Goal: Task Accomplishment & Management: Use online tool/utility

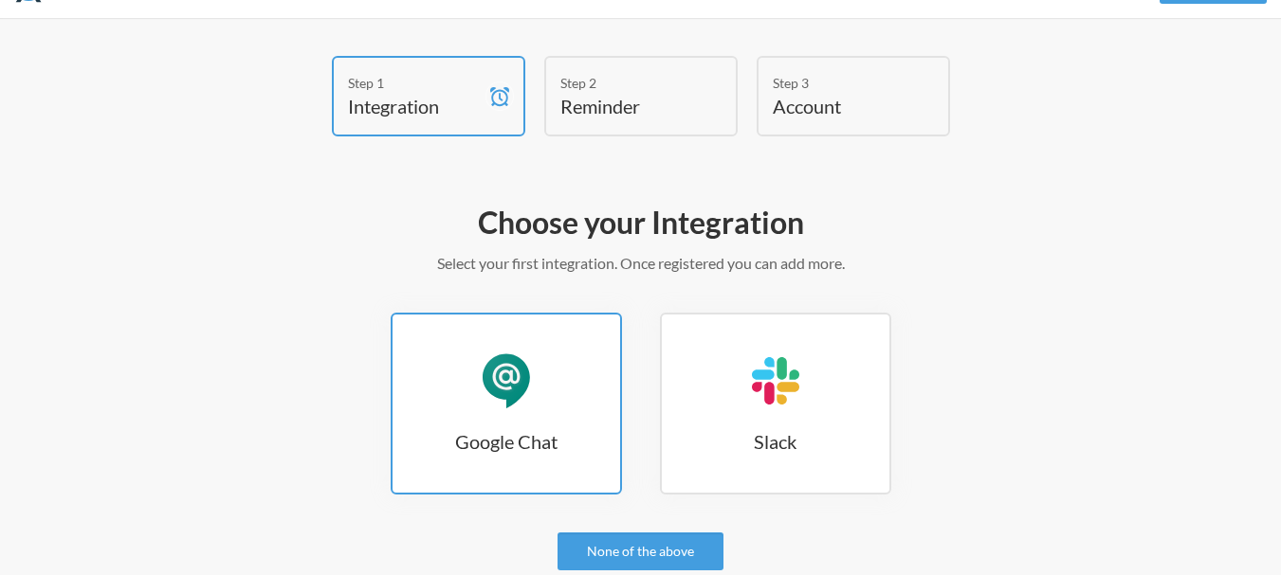
scroll to position [95, 0]
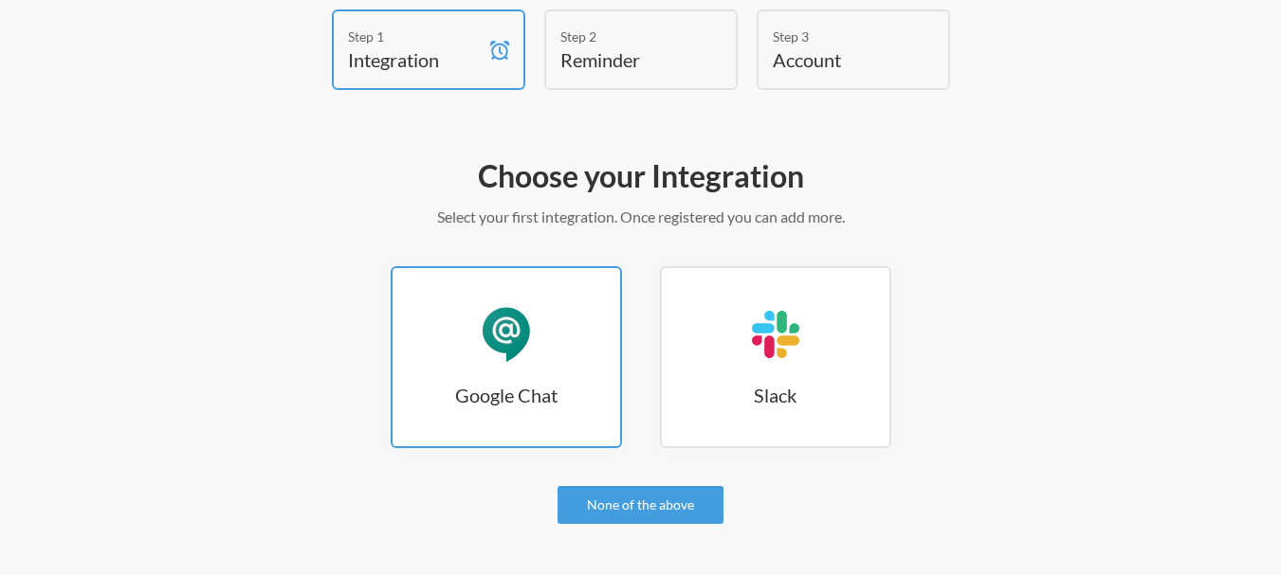
click at [542, 369] on link "Google Chat Google Chat" at bounding box center [506, 357] width 231 height 182
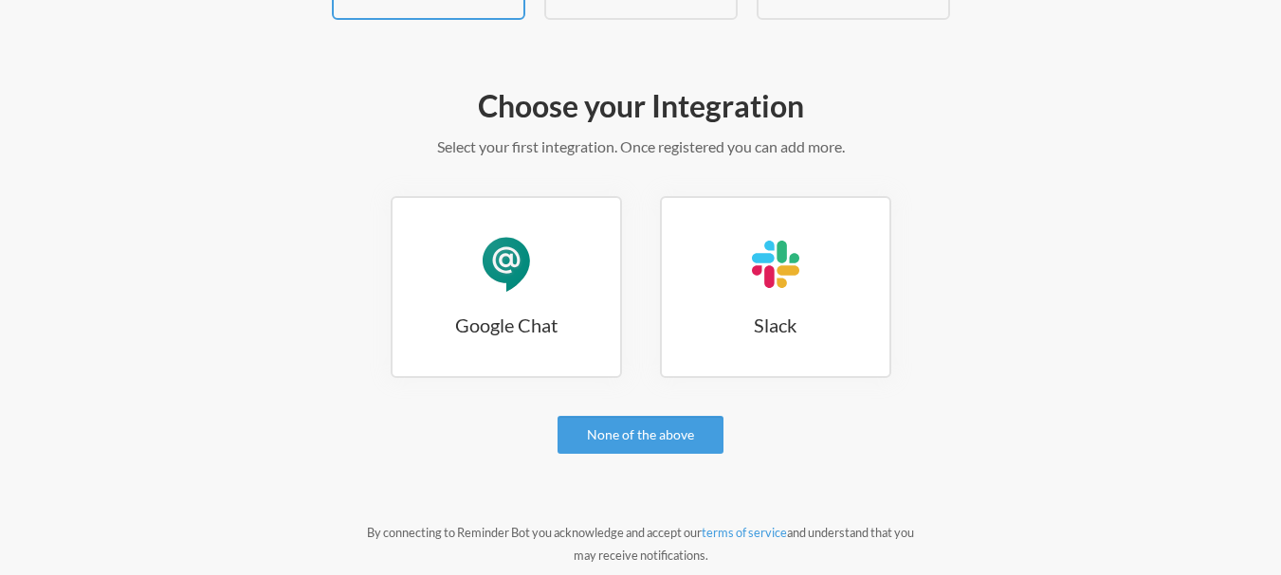
scroll to position [258, 0]
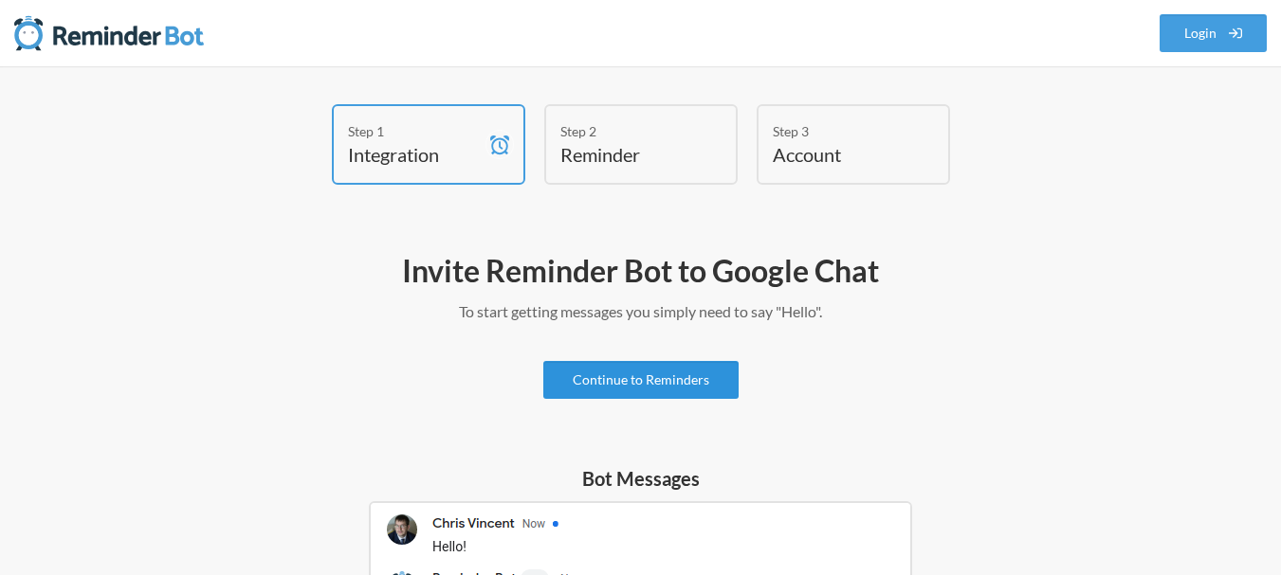
click at [650, 377] on link "Continue to Reminders" at bounding box center [640, 380] width 195 height 38
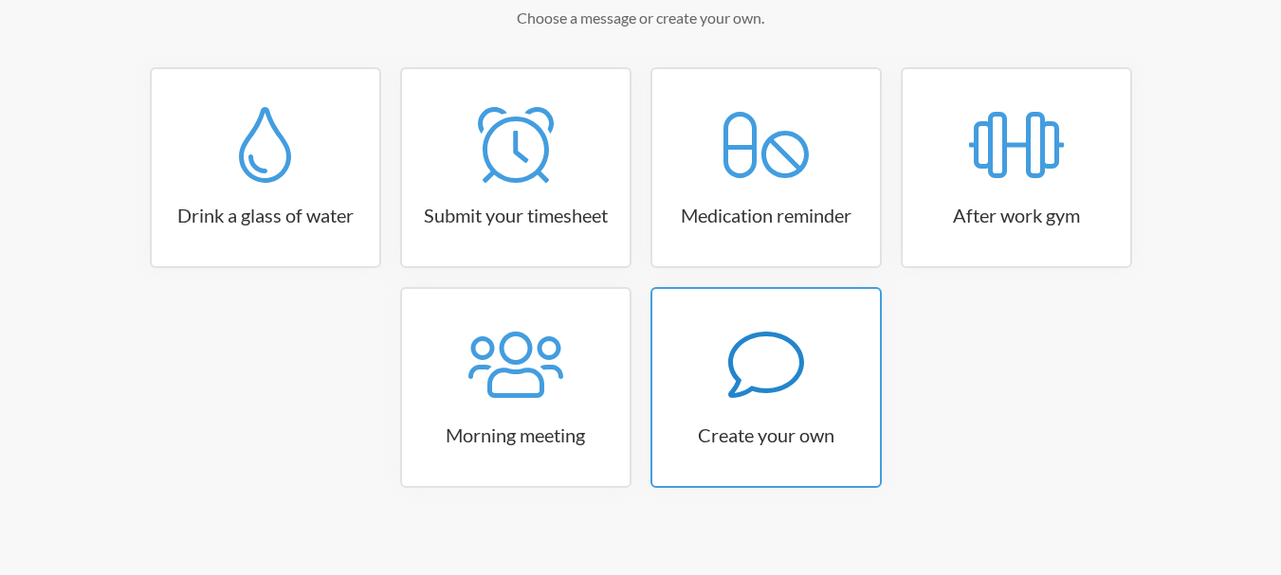
scroll to position [311, 0]
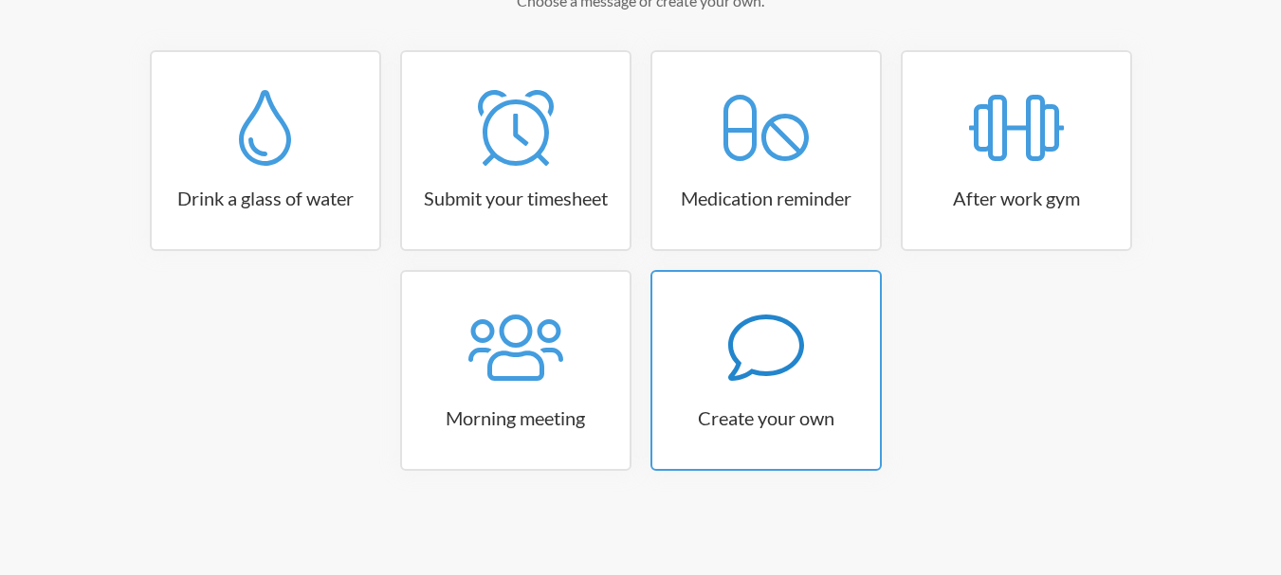
click at [772, 391] on link "Create your own" at bounding box center [765, 370] width 231 height 201
select select "09:30:00"
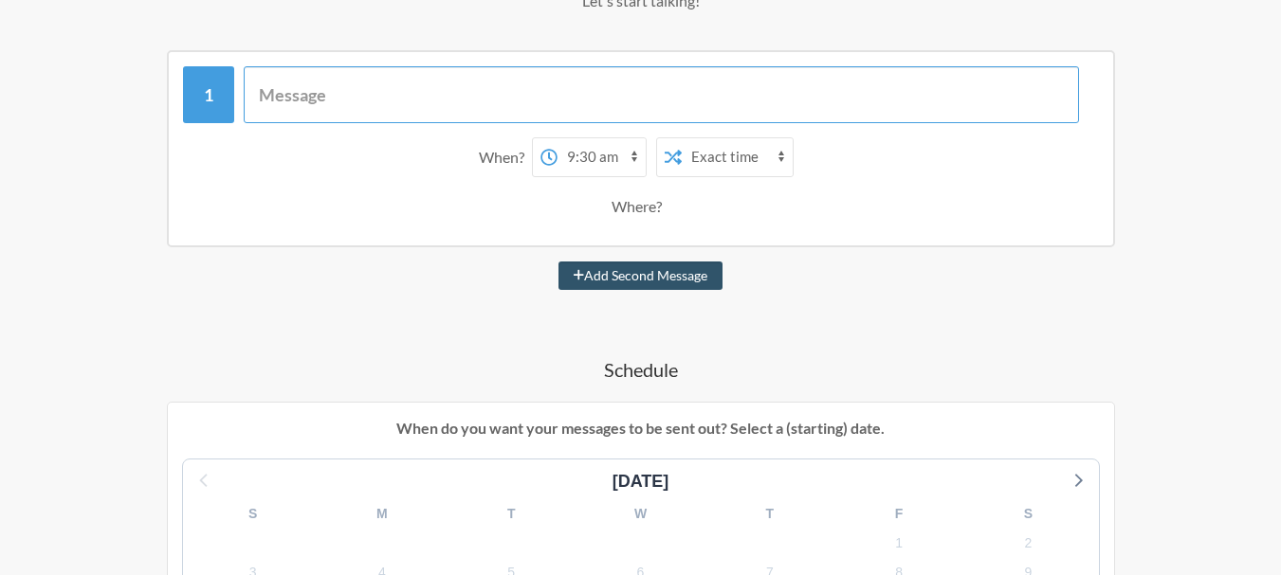
click at [357, 109] on input "text" at bounding box center [661, 94] width 835 height 57
type input "Onboarding Call with Mr. Abdul this week"
click at [609, 163] on select "12:00 am 12:15 am 12:30 am 12:45 am 1:00 am 1:15 am 1:30 am 1:45 am 2:00 am 2:1…" at bounding box center [601, 157] width 88 height 38
select select "10:00:00"
click at [557, 138] on select "12:00 am 12:15 am 12:30 am 12:45 am 1:00 am 1:15 am 1:30 am 1:45 am 2:00 am 2:1…" at bounding box center [601, 157] width 88 height 38
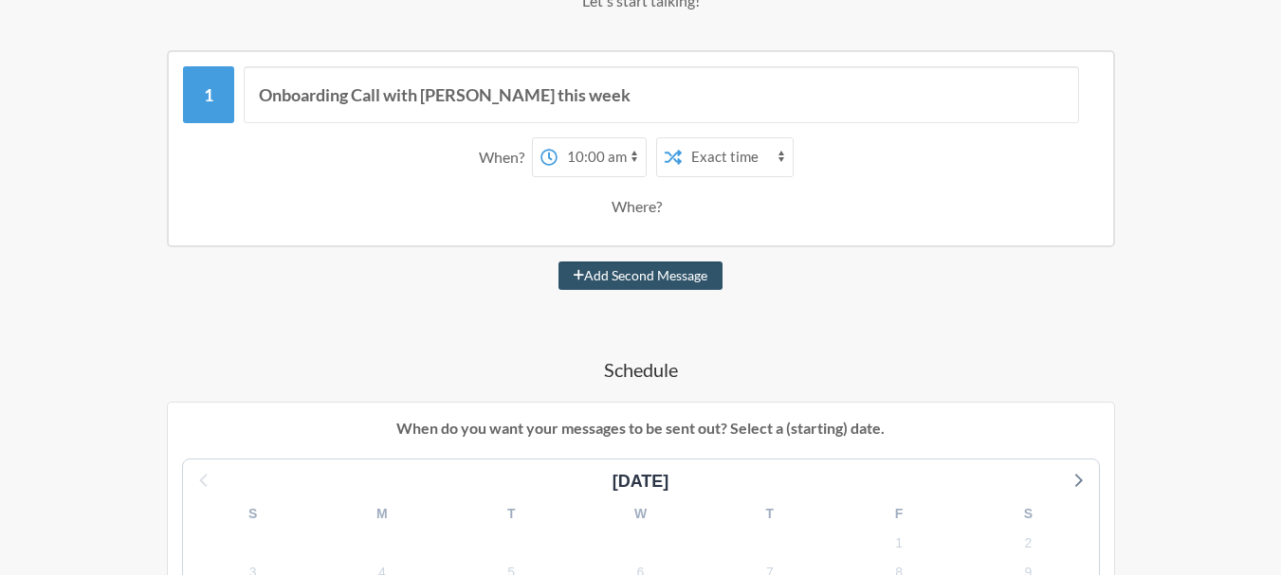
click at [707, 148] on select "Exact time Random time" at bounding box center [737, 157] width 111 height 38
click at [682, 138] on select "Exact time Random time" at bounding box center [737, 157] width 111 height 38
click at [648, 199] on div "Where?" at bounding box center [640, 207] width 58 height 40
click at [648, 210] on div "Where?" at bounding box center [640, 207] width 58 height 40
click at [644, 272] on button "Add Second Message" at bounding box center [640, 276] width 164 height 28
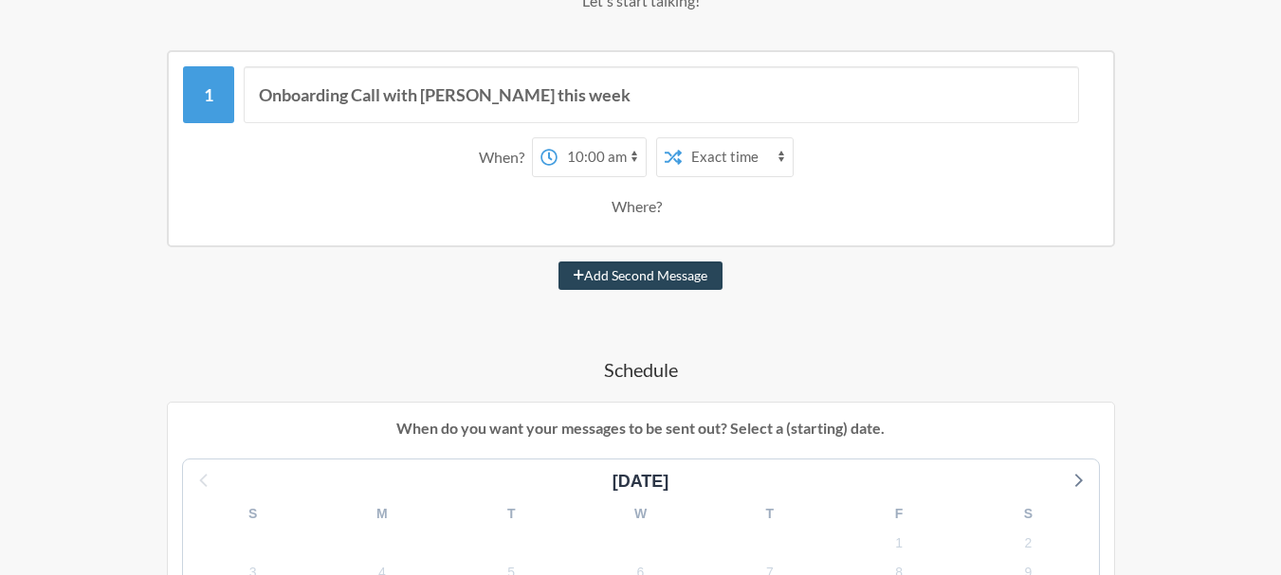
select select "11:00:00"
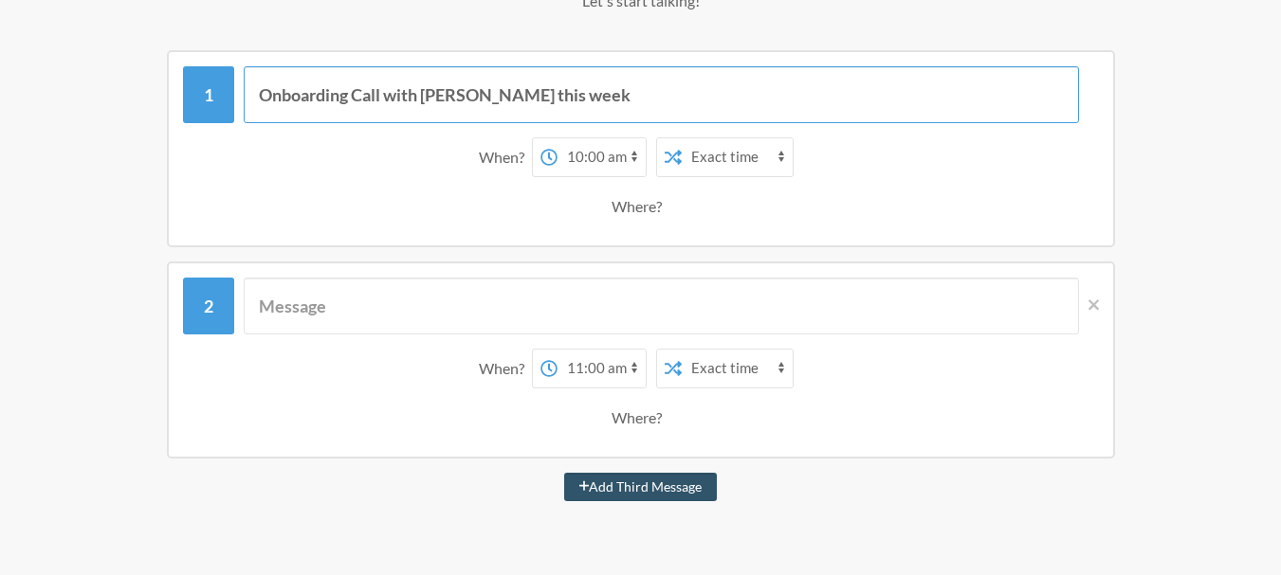
click at [634, 95] on input "Onboarding Call with Mr. Abdul this week" at bounding box center [661, 94] width 835 height 57
click at [975, 97] on input "Onboarding Call with Mr. Abdul this week. Kindly reply with your availability w…" at bounding box center [661, 94] width 835 height 57
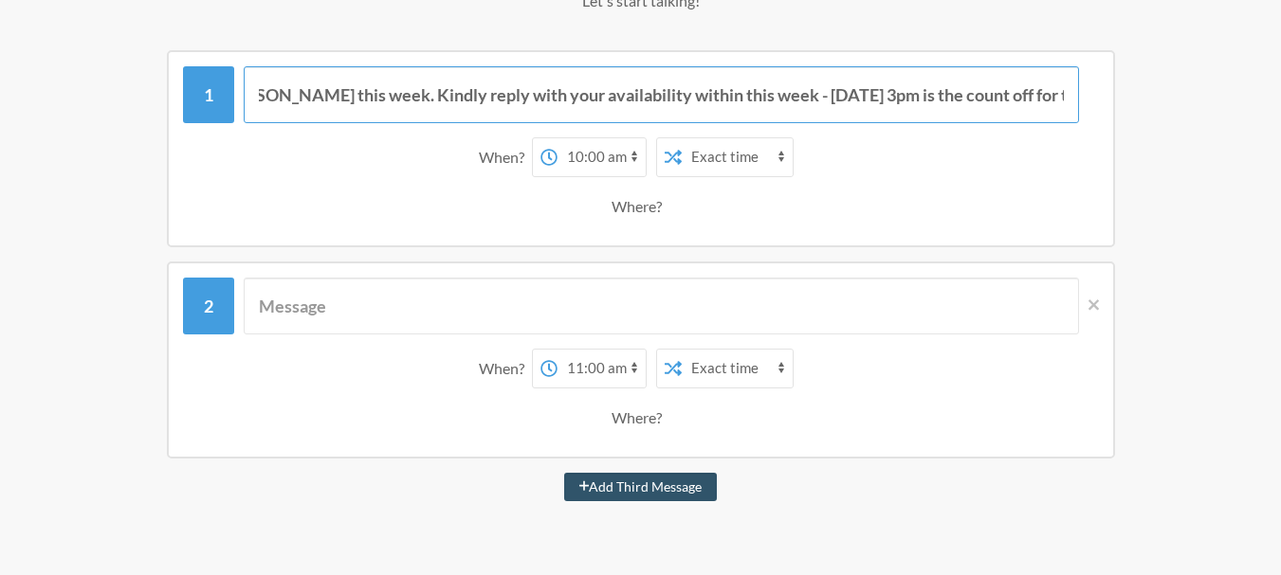
scroll to position [0, 205]
type input "Onboarding Call with Mr. Abdul this week. Kindly reply with your availability w…"
click at [1093, 308] on icon at bounding box center [1093, 305] width 10 height 17
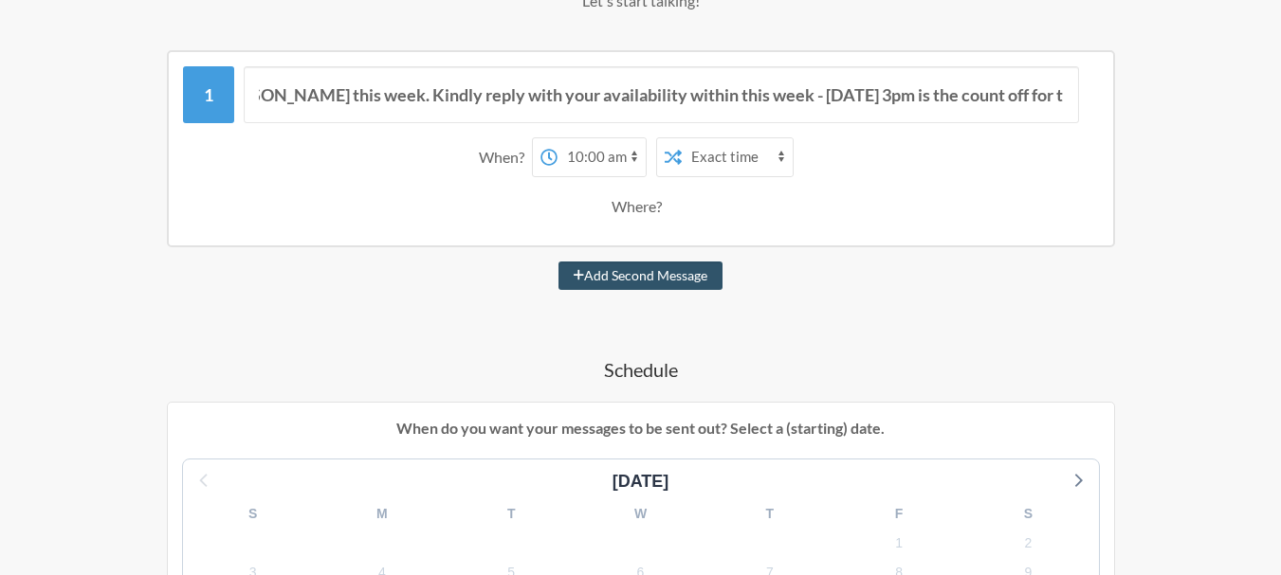
scroll to position [0, 0]
click at [802, 100] on input "Onboarding Call with Mr. Abdul this week. Kindly reply with your availability w…" at bounding box center [661, 94] width 835 height 57
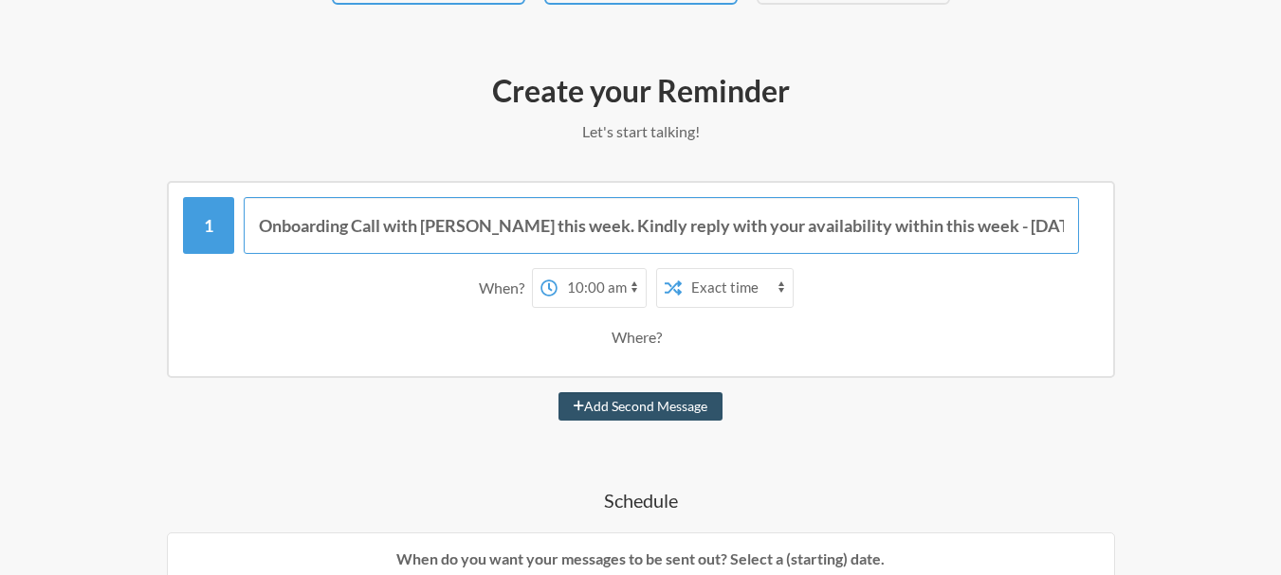
scroll to position [121, 0]
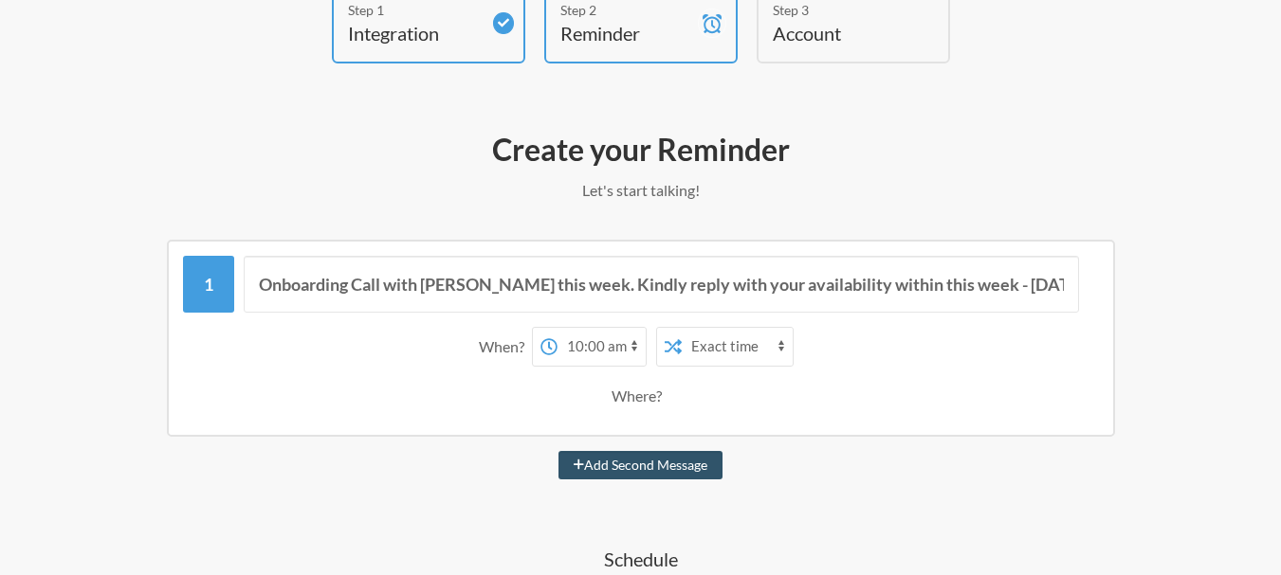
click at [621, 343] on select "12:00 am 12:15 am 12:30 am 12:45 am 1:00 am 1:15 am 1:30 am 1:45 am 2:00 am 2:1…" at bounding box center [601, 347] width 88 height 38
select select "12:00:00"
click at [557, 328] on select "12:00 am 12:15 am 12:30 am 12:45 am 1:00 am 1:15 am 1:30 am 1:45 am 2:00 am 2:1…" at bounding box center [601, 347] width 88 height 38
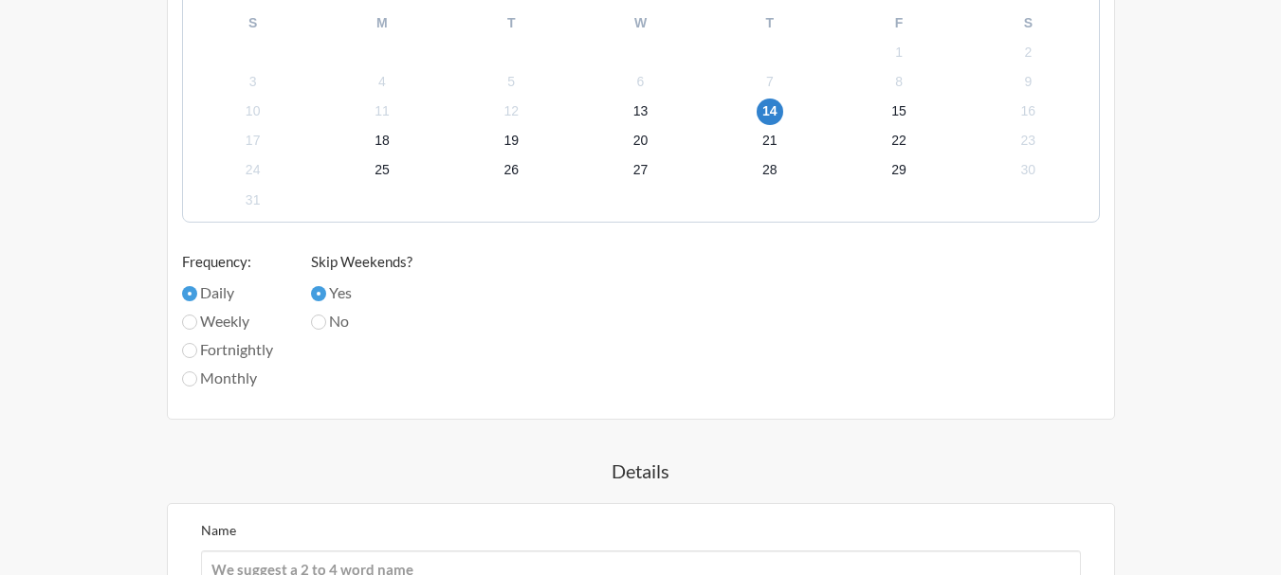
scroll to position [785, 0]
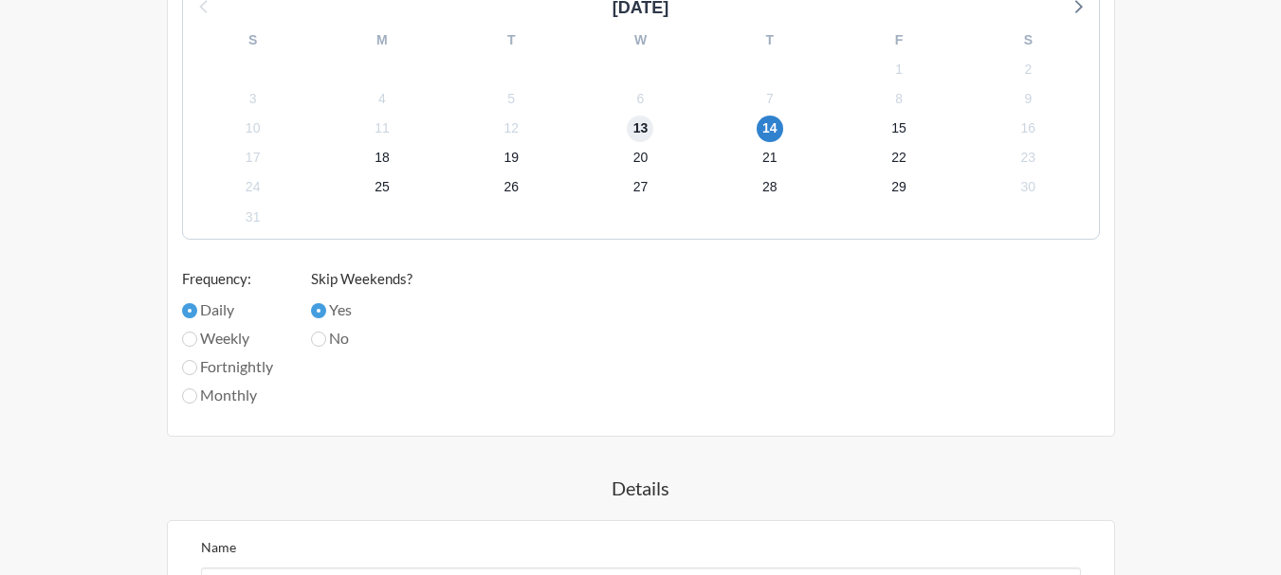
click at [632, 126] on span "13" at bounding box center [640, 129] width 27 height 27
click at [506, 373] on div "August 2025 S M T W T F S 27 28 29 30 31 1 2 3 4 5 6 7 8 9 10 11 12 13 14 15 16…" at bounding box center [641, 204] width 918 height 438
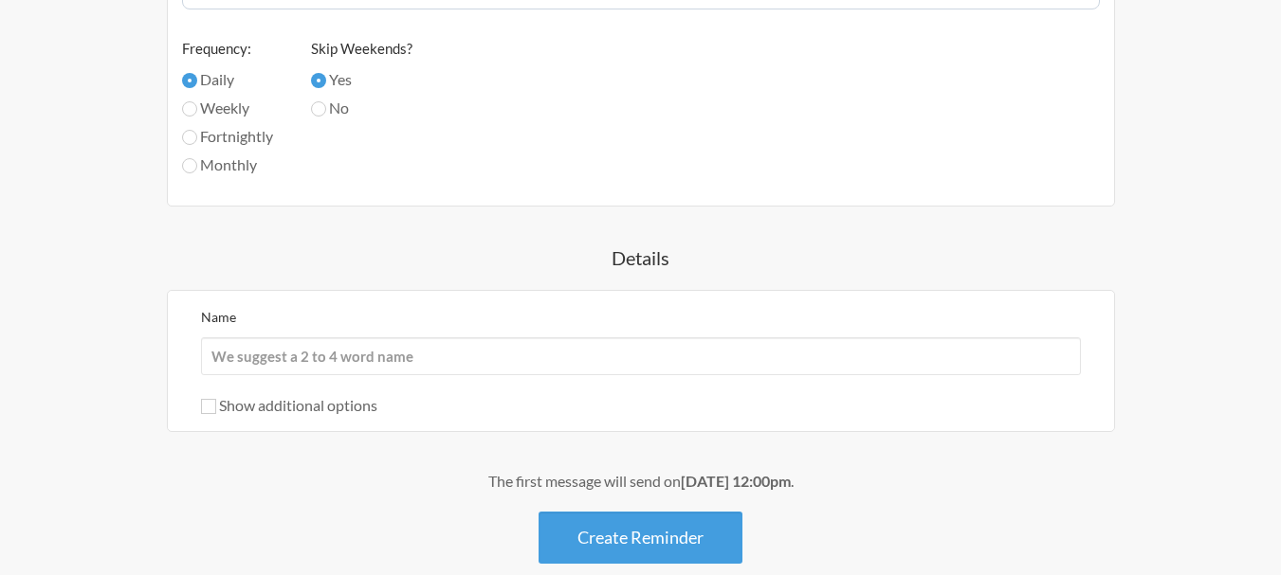
scroll to position [1069, 0]
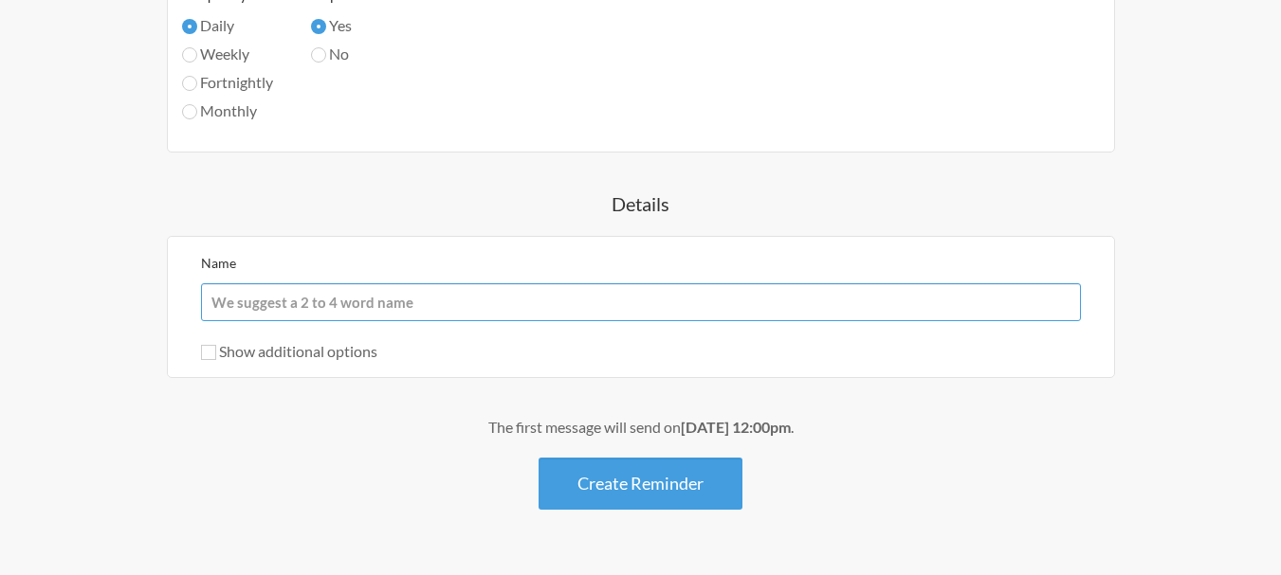
click at [262, 306] on input "Name" at bounding box center [641, 302] width 880 height 38
click at [207, 351] on input "Show additional options" at bounding box center [208, 352] width 15 height 15
checkbox input "true"
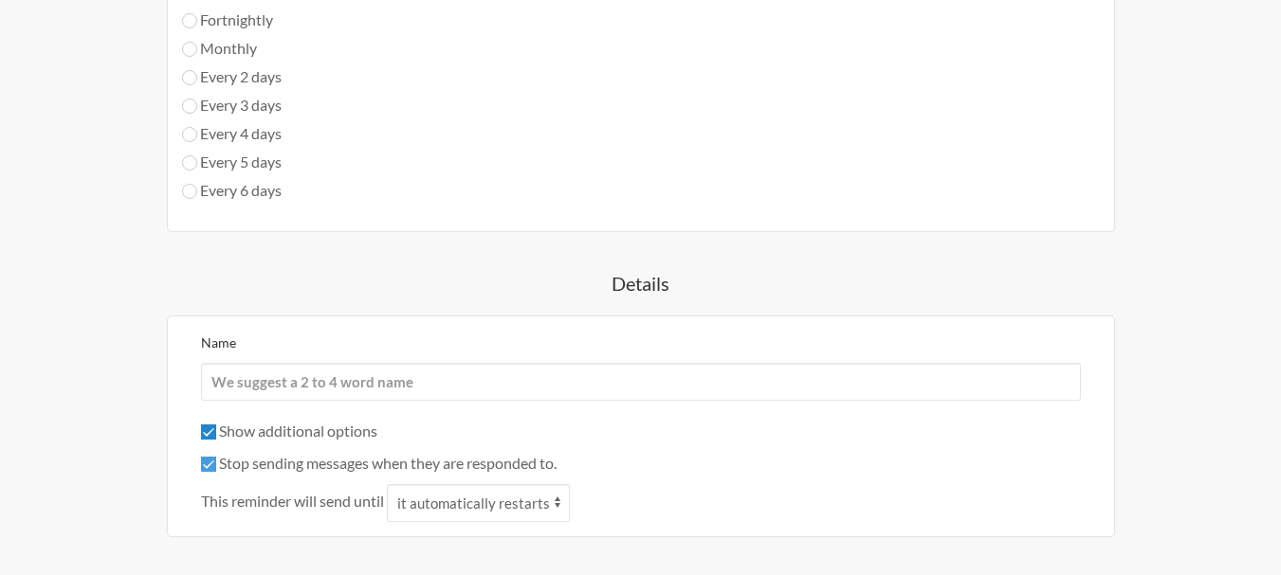
scroll to position [1164, 0]
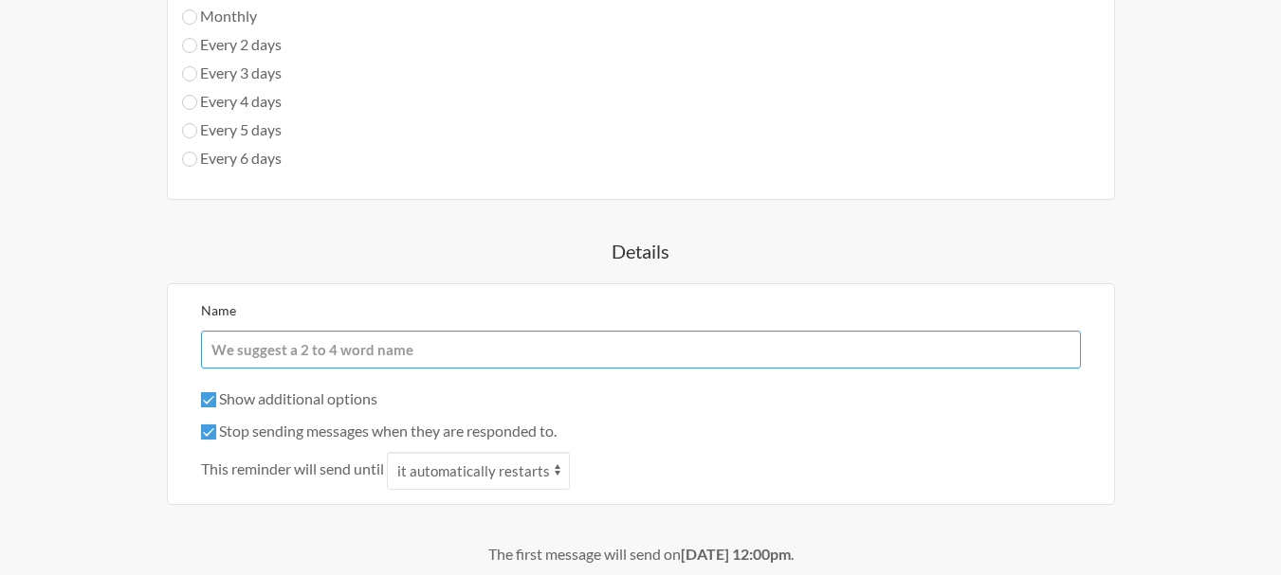
click at [294, 354] on input "Name" at bounding box center [641, 350] width 880 height 38
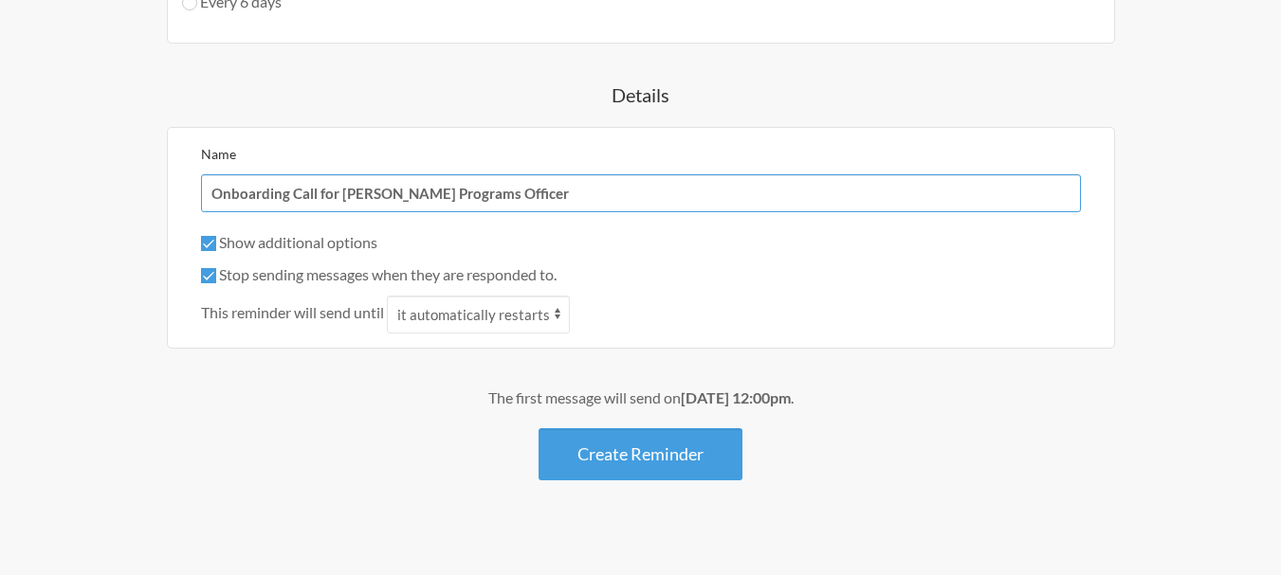
scroll to position [1339, 0]
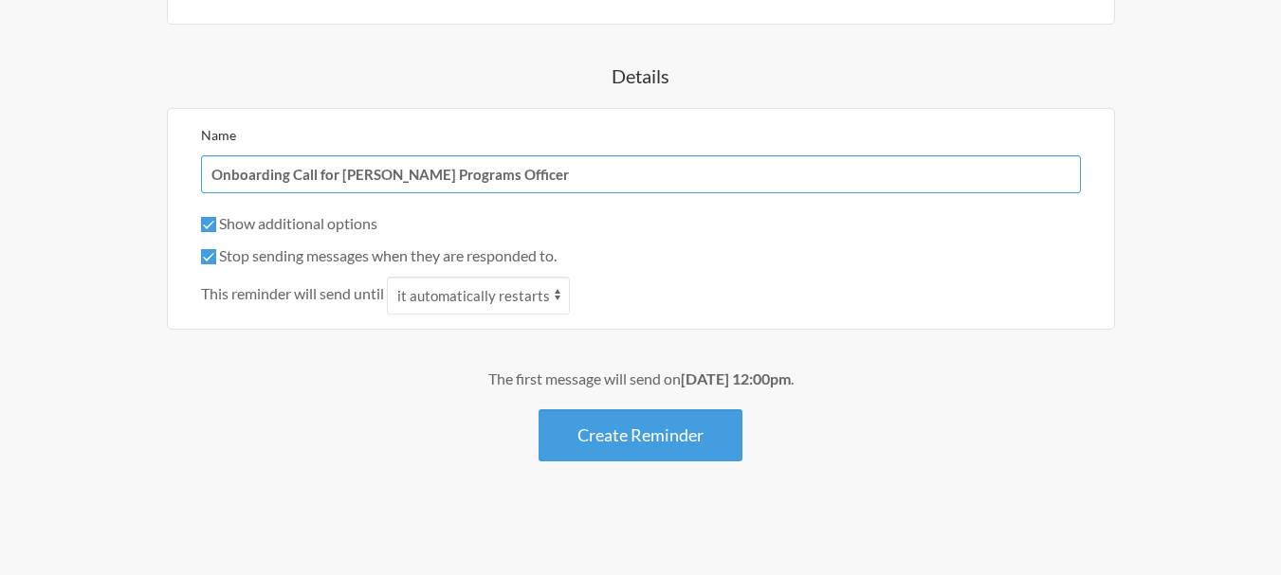
type input "Onboarding Call for Mr. Abdul - Sustainability Programs Officer"
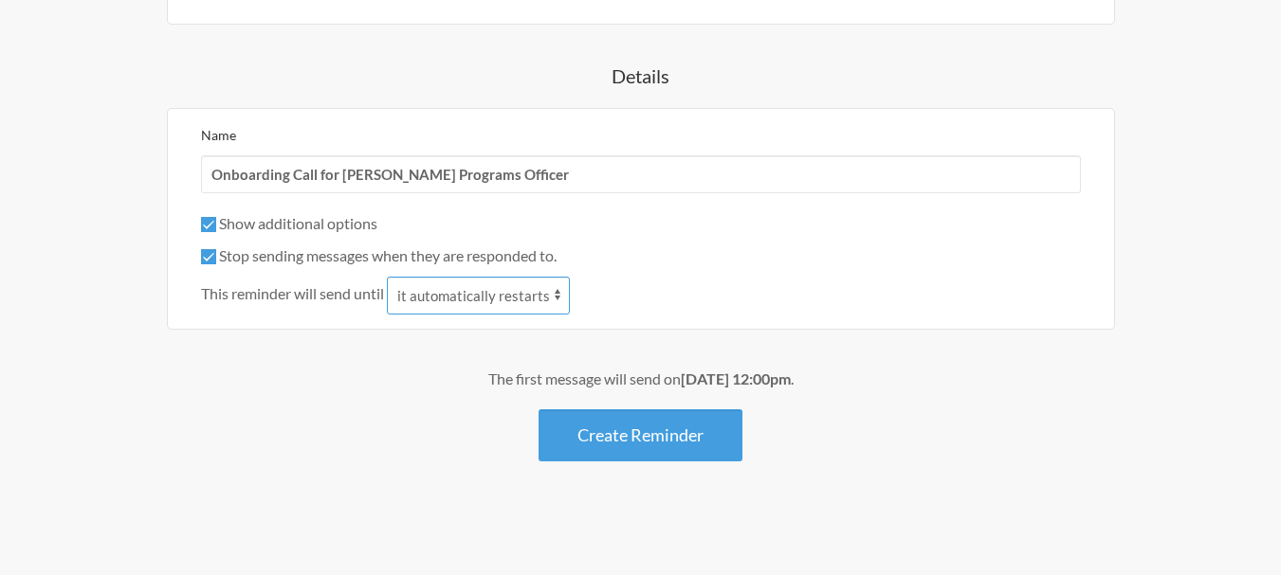
click at [495, 297] on select "it automatically restarts it is replied to" at bounding box center [478, 296] width 183 height 38
select select "1"
click at [389, 277] on select "it automatically restarts it is replied to" at bounding box center [478, 296] width 183 height 38
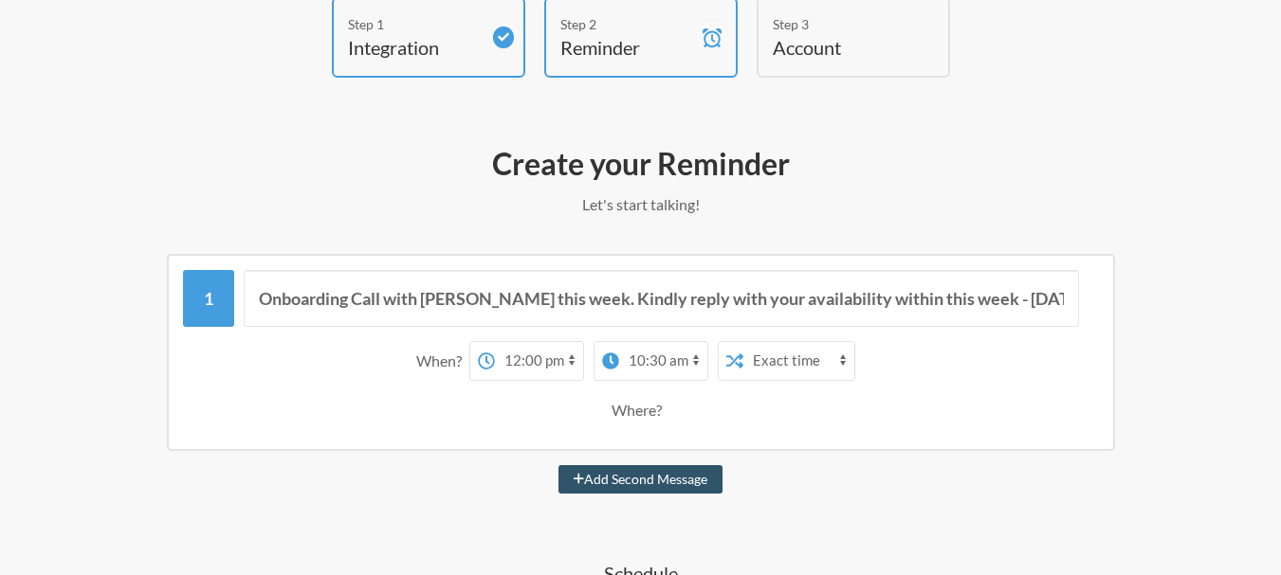
scroll to position [202, 0]
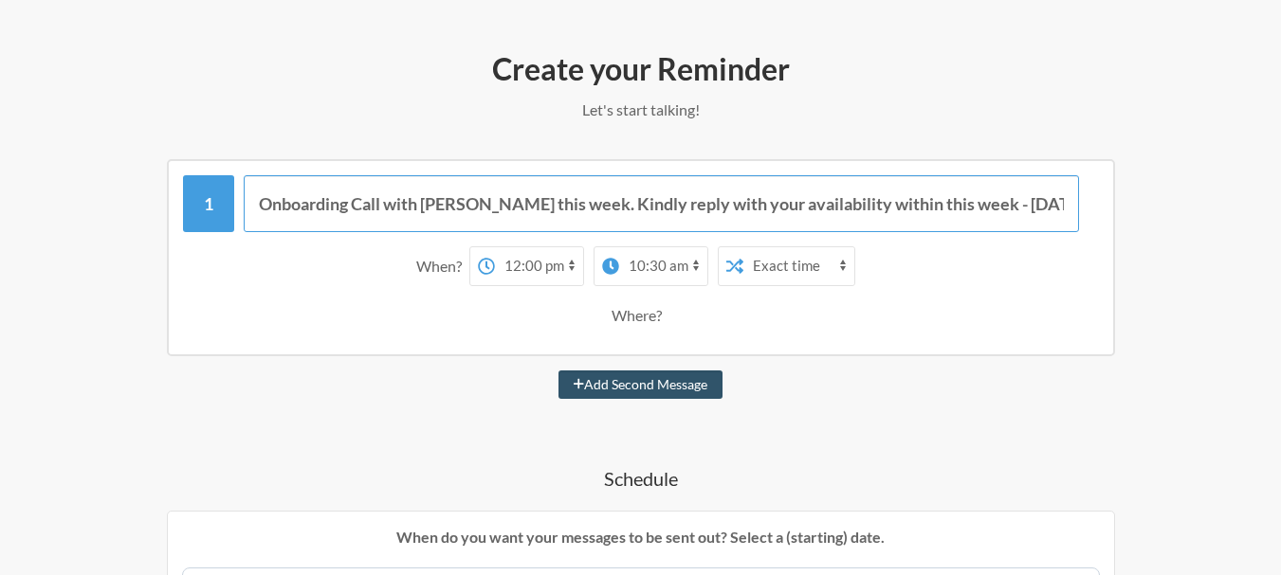
drag, startPoint x: 992, startPoint y: 209, endPoint x: 1008, endPoint y: 208, distance: 15.2
click at [993, 209] on input "Onboarding Call with Mr. Abdul this week. Kindly reply with your availability w…" at bounding box center [661, 203] width 835 height 57
click at [1041, 206] on input "Onboarding Call with Mr. Abdul this week. Kindly reply with your availability w…" at bounding box center [661, 203] width 835 height 57
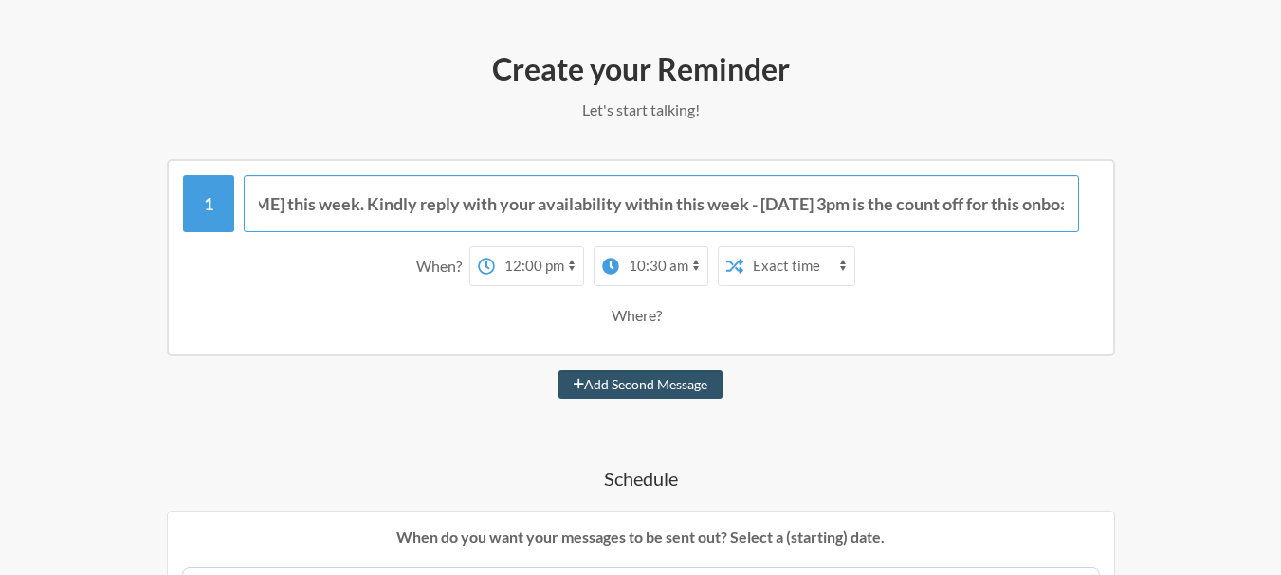
drag, startPoint x: 767, startPoint y: 204, endPoint x: 804, endPoint y: 217, distance: 39.3
click at [768, 204] on input "Onboarding Call with Mr. Abdul this week. Kindly reply with your availability w…" at bounding box center [661, 203] width 835 height 57
click at [570, 208] on input "Onboarding Call with Mr. Abdul this week. Kindly reply with your availability w…" at bounding box center [661, 203] width 835 height 57
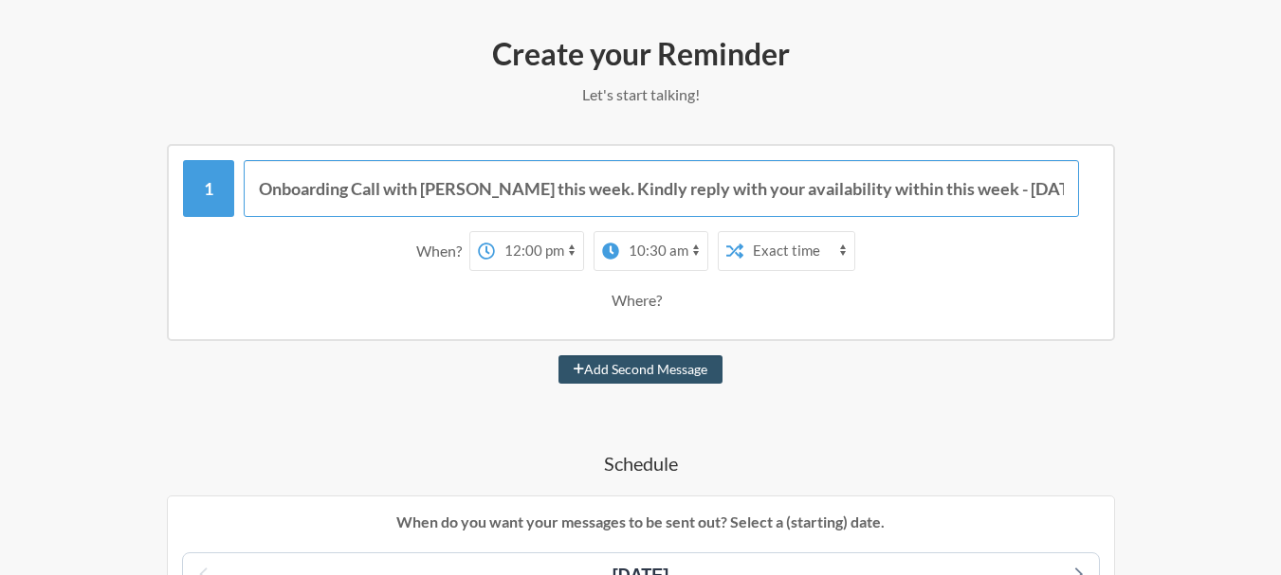
scroll to position [12, 0]
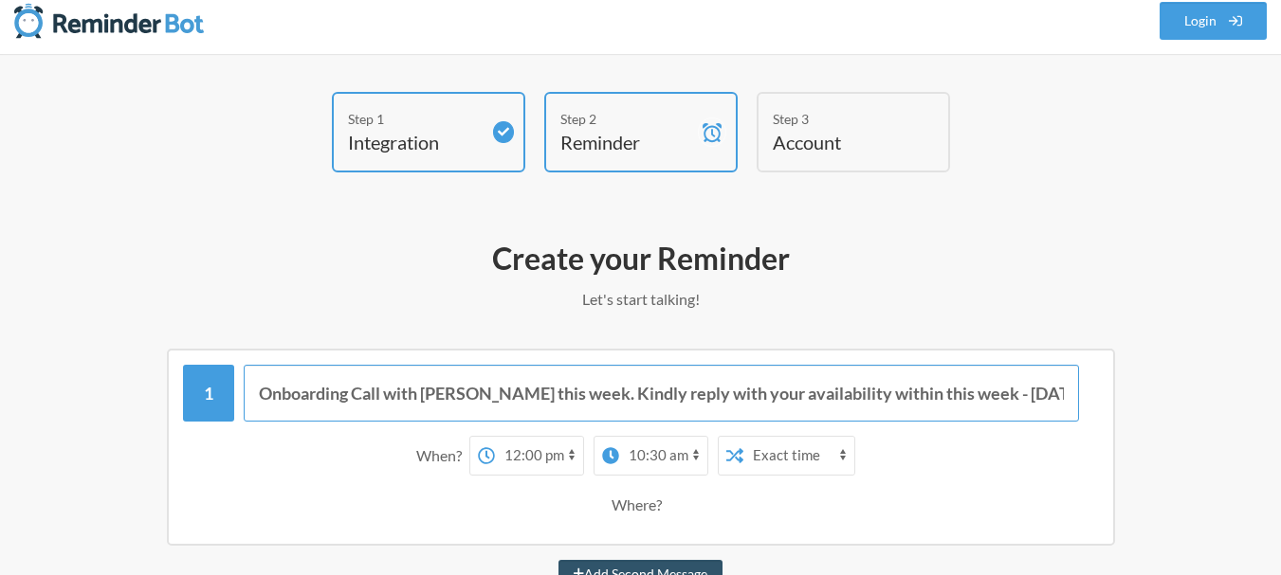
click at [672, 402] on input "Onboarding Call with Mr. Abdul this week. Kindly reply with your availability w…" at bounding box center [661, 393] width 835 height 57
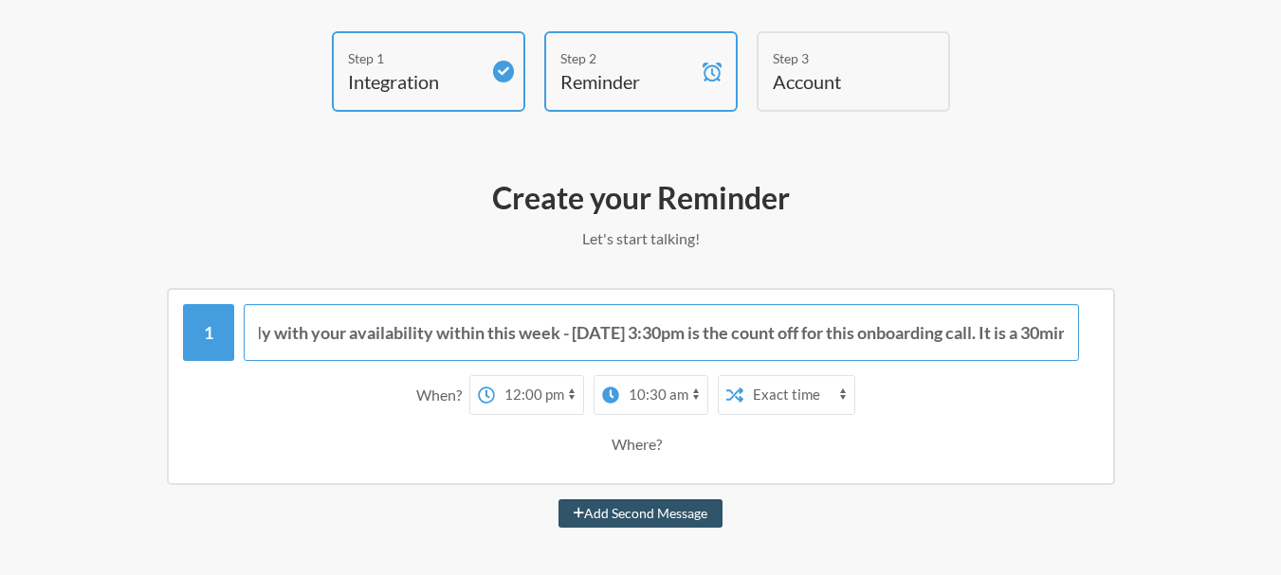
scroll to position [107, 0]
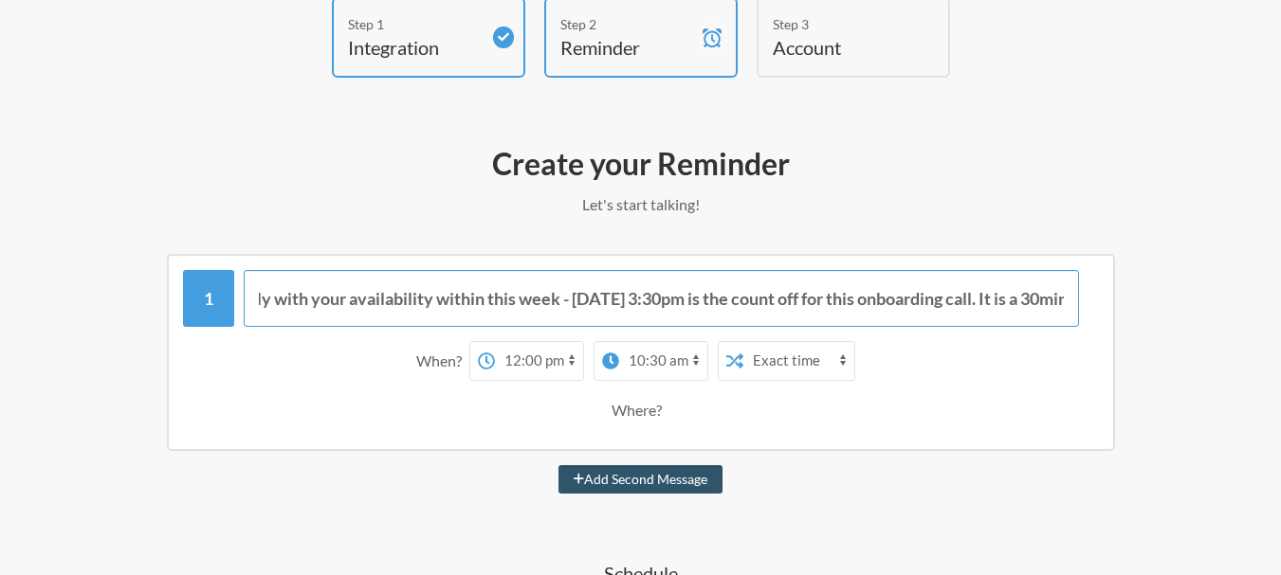
click at [825, 309] on input "Onboarding Call with Mr. Abdul this week. Kindly reply with your availability w…" at bounding box center [661, 298] width 835 height 57
click at [785, 297] on input "Onboarding Call with Mr. Abdul this week. Kindly reply with your availability w…" at bounding box center [661, 298] width 835 height 57
drag, startPoint x: 511, startPoint y: 298, endPoint x: 934, endPoint y: 298, distance: 422.8
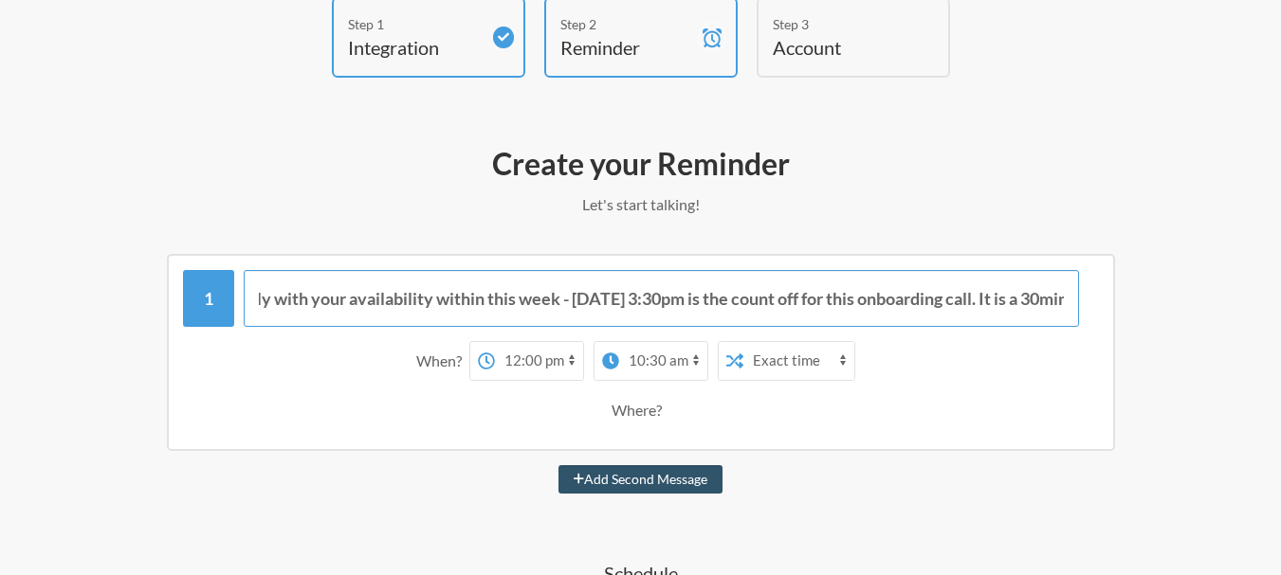
click at [934, 298] on input "Onboarding Call with Mr. Abdul this week. Kindly reply with your availability w…" at bounding box center [661, 298] width 835 height 57
click at [1023, 300] on input "Onboarding Call with Mr. Abdul this week. Kindly reply with your availability w…" at bounding box center [661, 298] width 835 height 57
drag, startPoint x: 558, startPoint y: 297, endPoint x: 588, endPoint y: 302, distance: 29.9
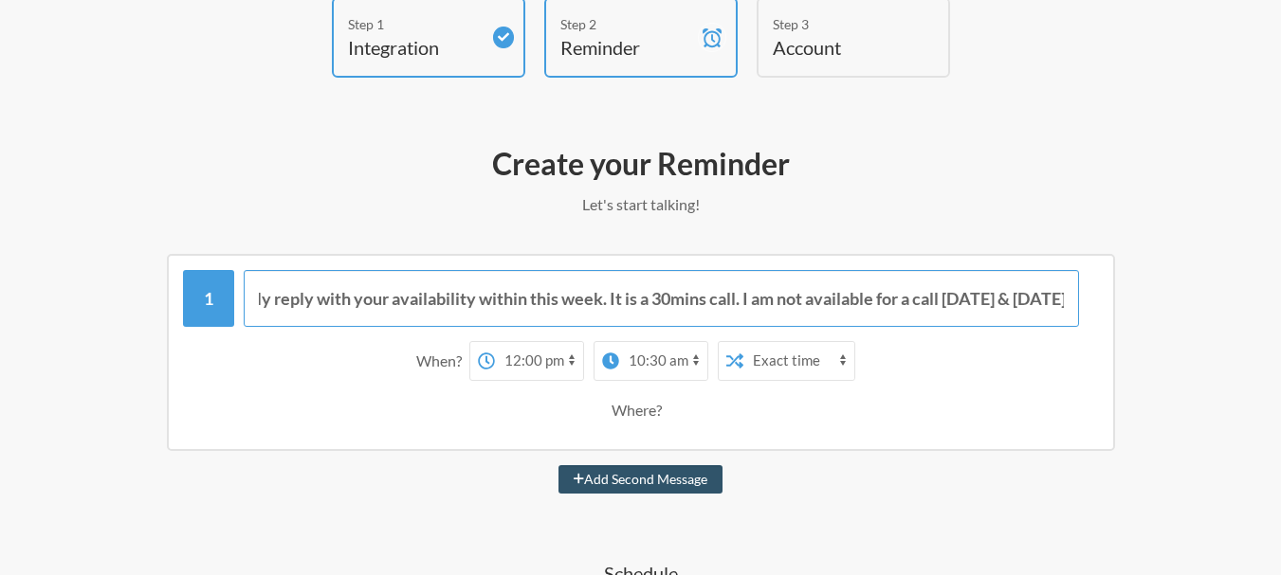
click at [561, 297] on input "Onboarding Call with Mr. Abdul this week. Kindly reply with your availability w…" at bounding box center [661, 298] width 835 height 57
click at [986, 300] on input "Onboarding Call with Mr. Abdul this week. Kindly reply with your availability w…" at bounding box center [661, 298] width 835 height 57
click at [778, 298] on input "Onboarding Call with Mr. Abdul this week. Kindly reply with your availability w…" at bounding box center [661, 298] width 835 height 57
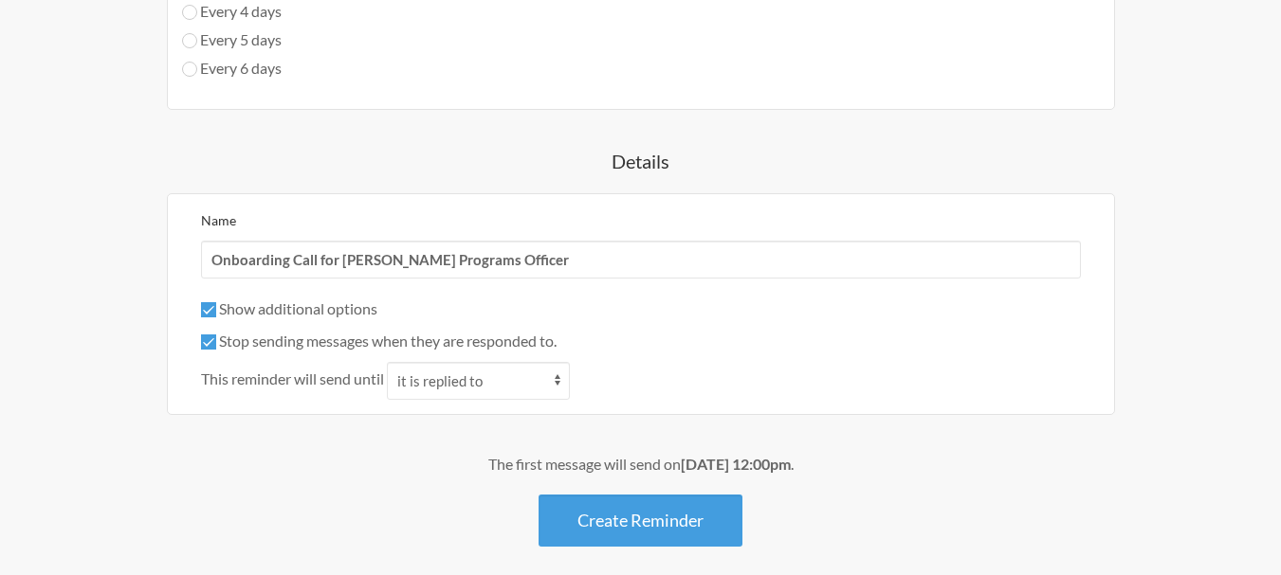
scroll to position [1339, 0]
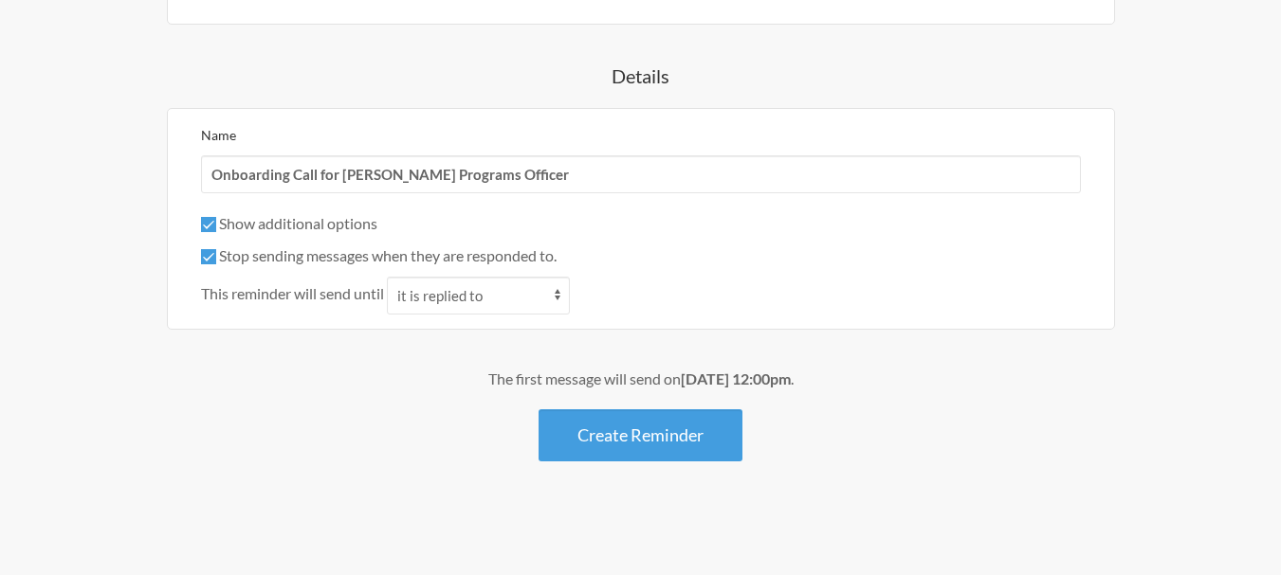
type input "Onboarding Call with Mr. Abdul this week. Kindly reply with your availability w…"
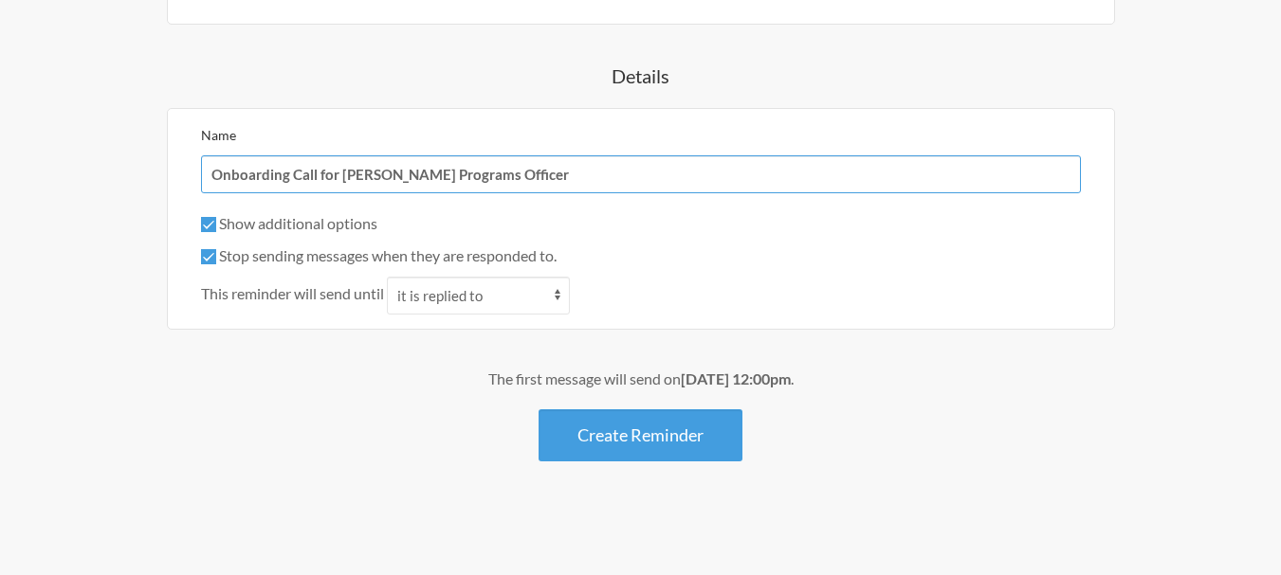
click at [401, 178] on input "Onboarding Call for Mr. Abdul - Sustainability Programs Officer" at bounding box center [641, 174] width 880 height 38
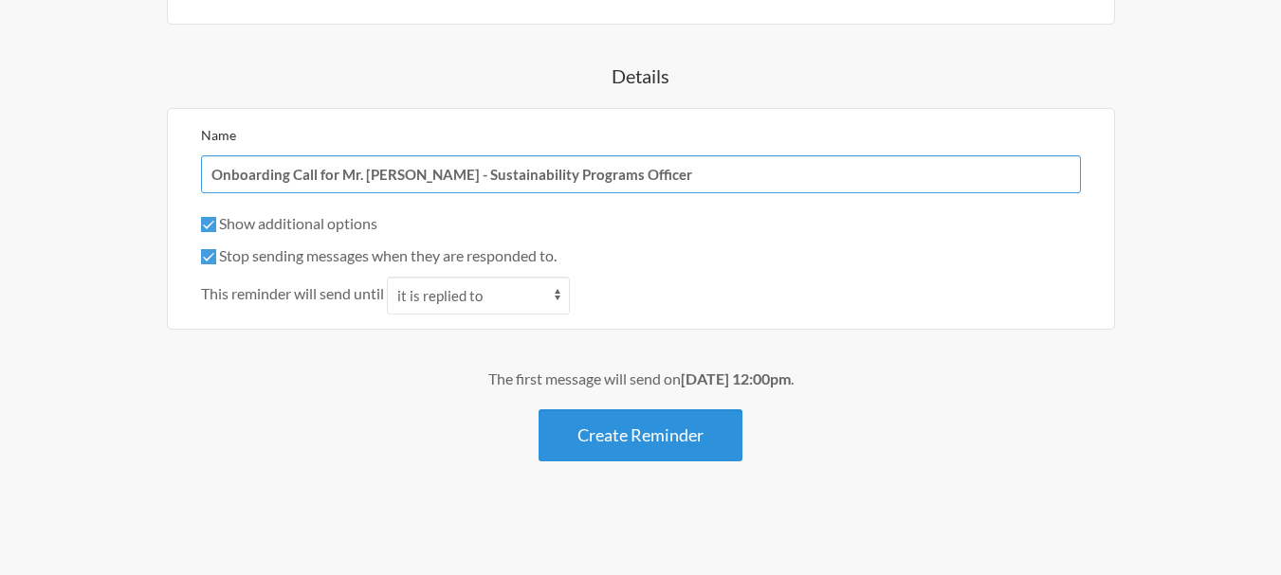
type input "Onboarding Call for Mr. [PERSON_NAME] - Sustainability Programs Officer"
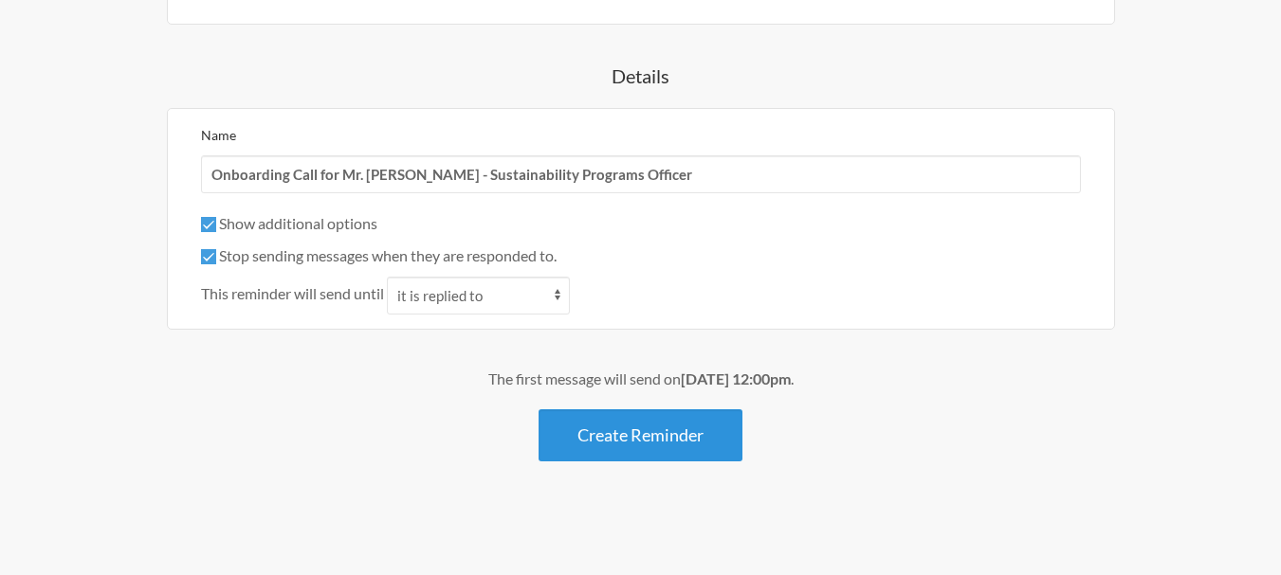
click at [643, 428] on button "Create Reminder" at bounding box center [640, 435] width 204 height 52
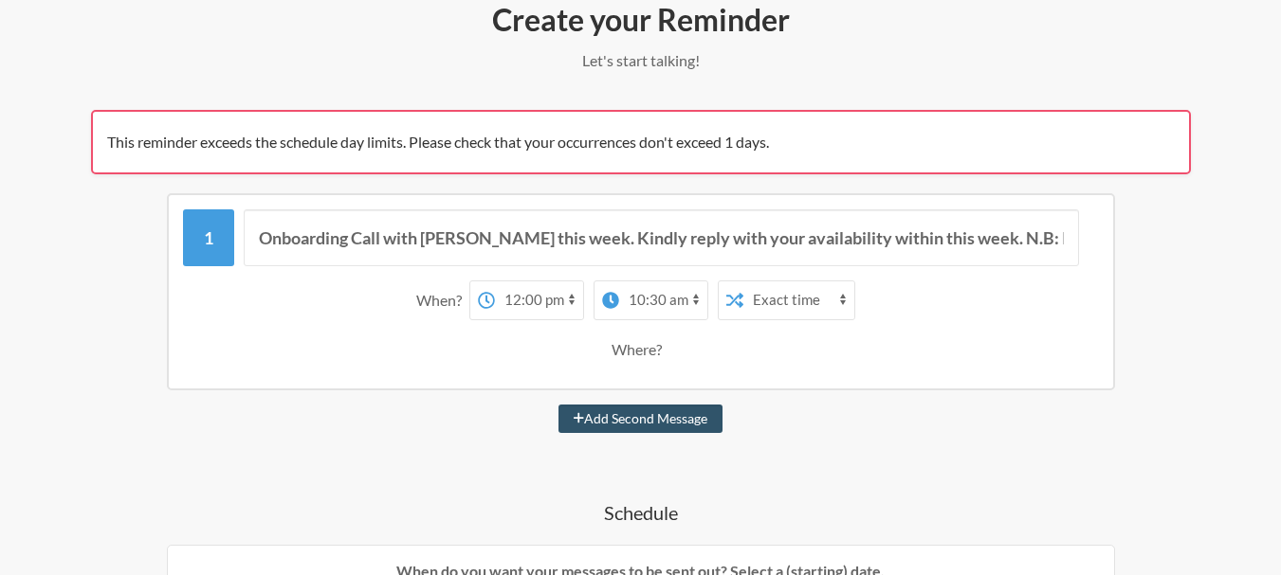
scroll to position [284, 0]
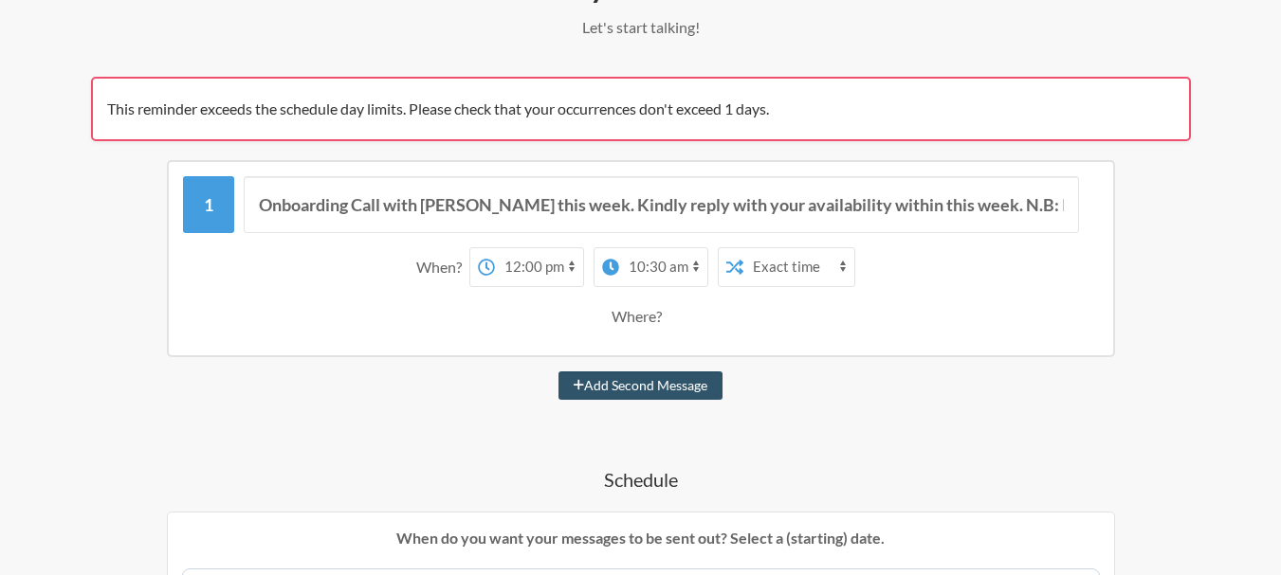
click at [668, 267] on select "12:00 am 12:15 am 12:30 am 12:45 am 1:00 am 1:15 am 1:30 am 1:45 am 2:00 am 2:1…" at bounding box center [663, 267] width 88 height 38
click at [872, 312] on div "Where?" at bounding box center [640, 317] width 897 height 40
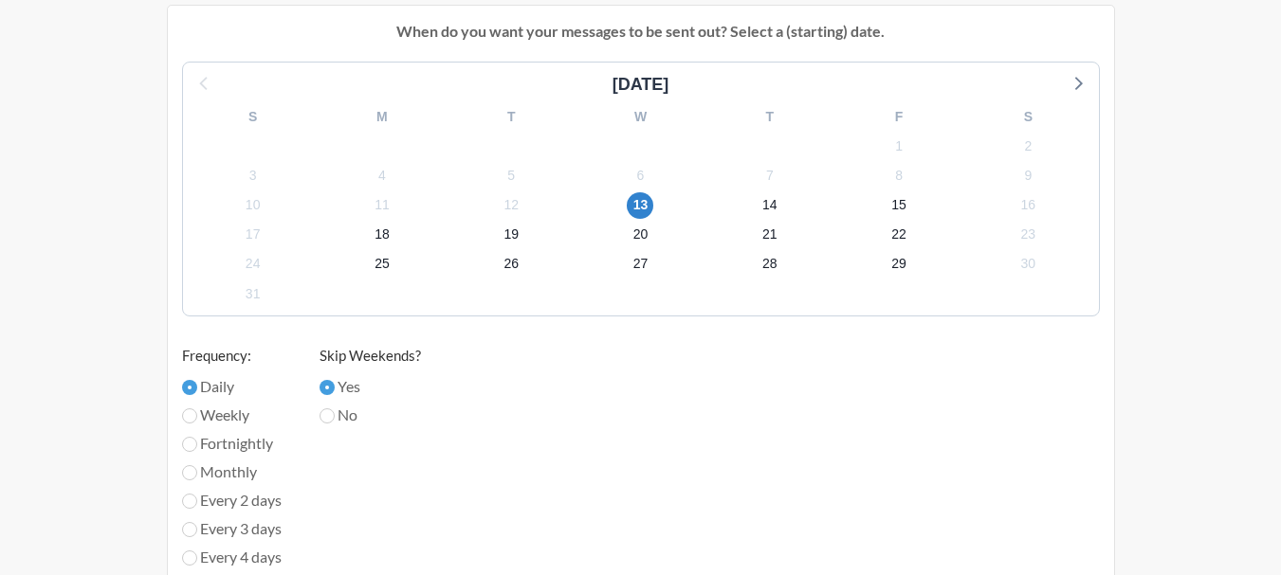
scroll to position [758, 0]
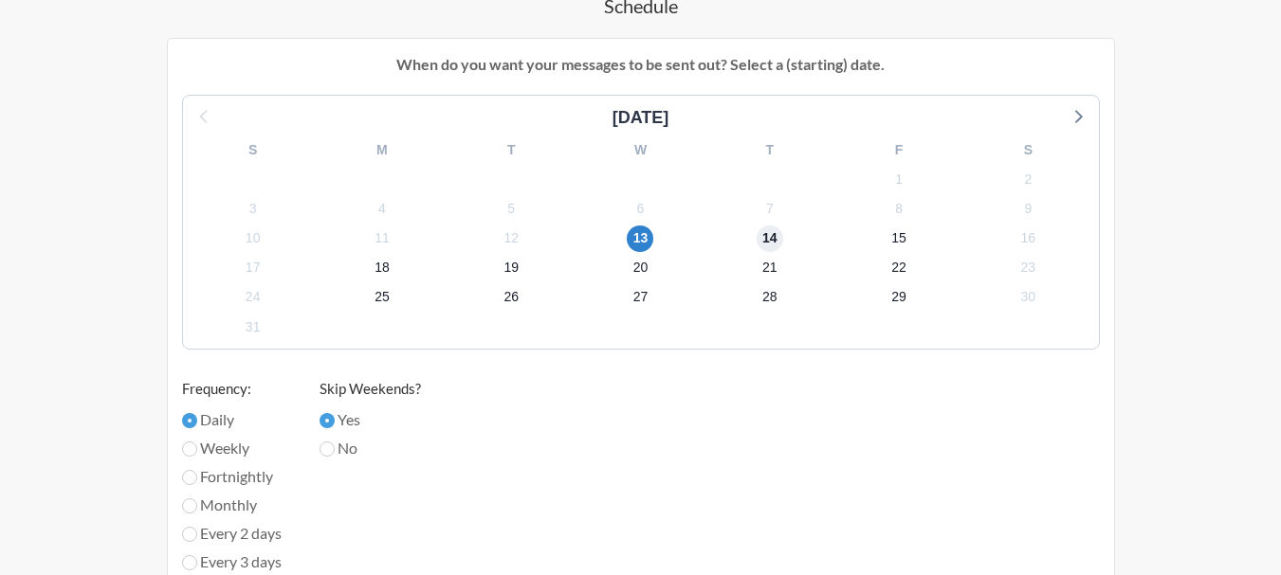
click at [766, 240] on span "14" at bounding box center [769, 239] width 27 height 27
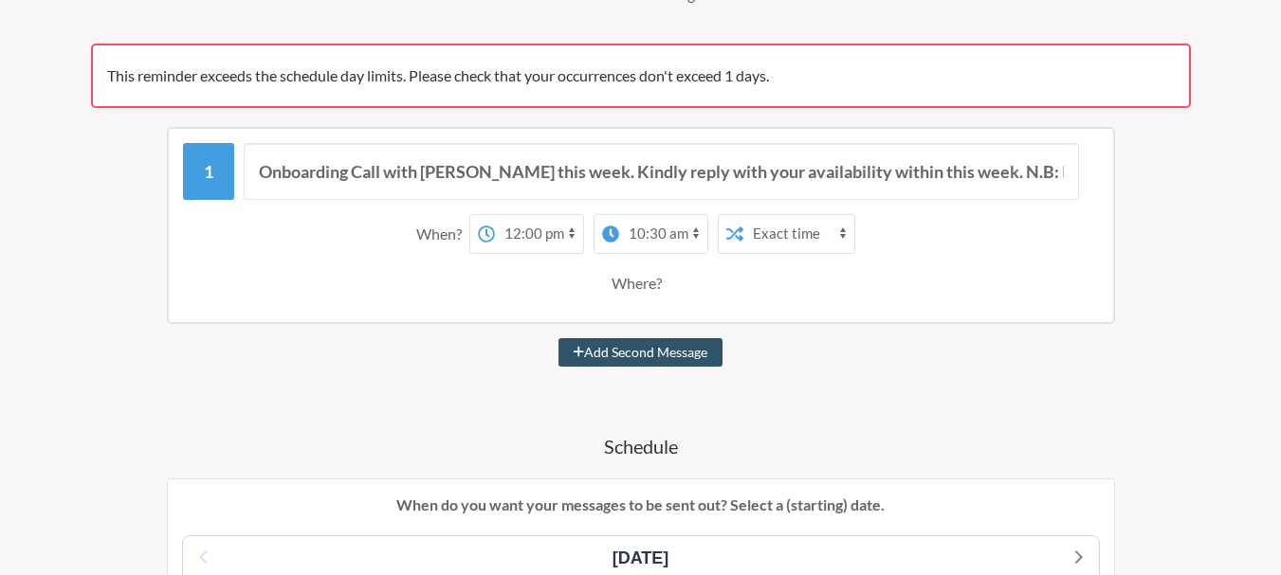
scroll to position [284, 0]
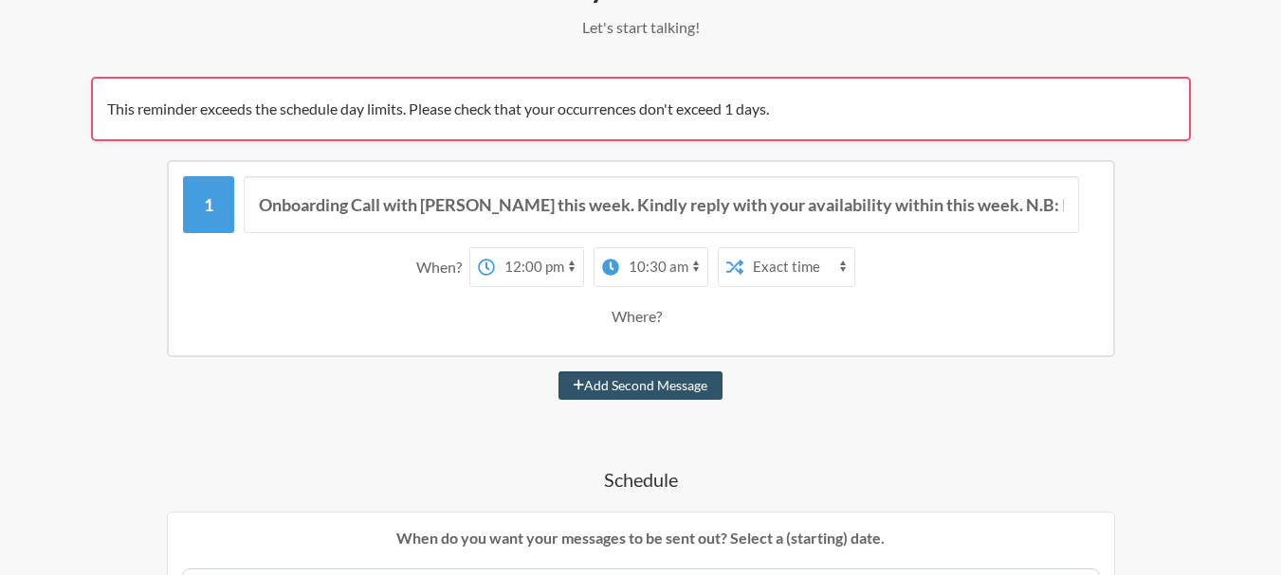
click at [516, 267] on select "12:00 am 12:15 am 12:30 am 12:45 am 1:00 am 1:15 am 1:30 am 1:45 am 2:00 am 2:1…" at bounding box center [539, 267] width 88 height 38
select select "09:00:00"
click at [495, 248] on select "12:00 am 12:15 am 12:30 am 12:45 am 1:00 am 1:15 am 1:30 am 1:45 am 2:00 am 2:1…" at bounding box center [539, 267] width 88 height 38
click at [671, 273] on select "12:00 am 12:15 am 12:30 am 12:45 am 1:00 am 1:15 am 1:30 am 1:45 am 2:00 am 2:1…" at bounding box center [663, 267] width 88 height 38
click at [619, 248] on select "12:00 am 12:15 am 12:30 am 12:45 am 1:00 am 1:15 am 1:30 am 1:45 am 2:00 am 2:1…" at bounding box center [663, 267] width 88 height 38
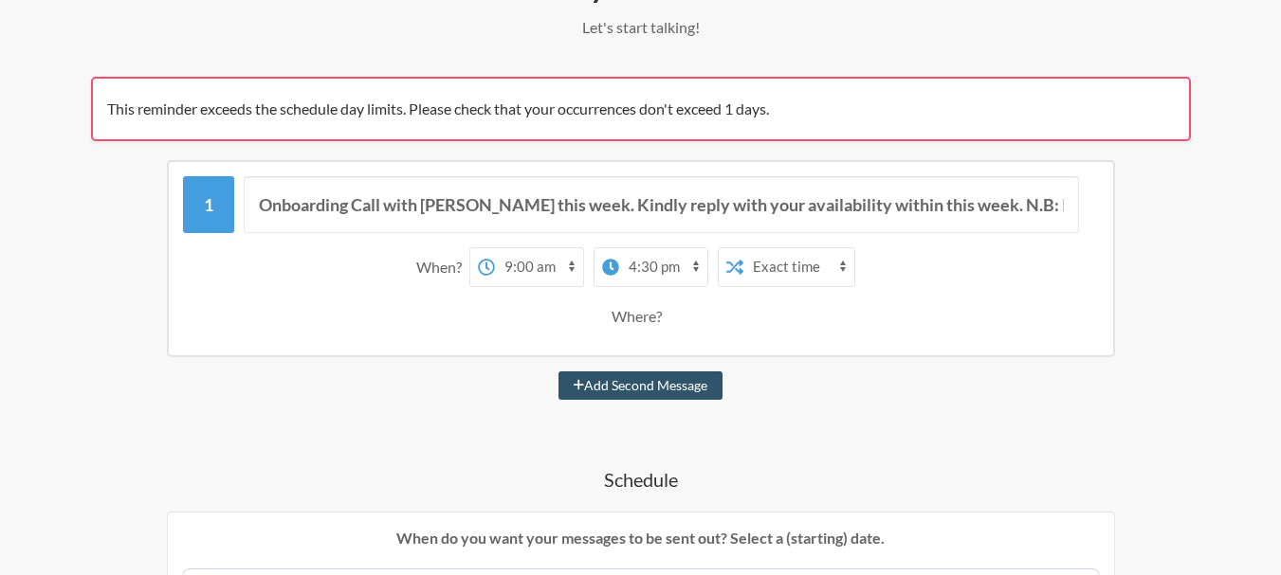
click at [645, 267] on select "12:00 am 12:15 am 12:30 am 12:45 am 1:00 am 1:15 am 1:30 am 1:45 am 2:00 am 2:1…" at bounding box center [663, 267] width 88 height 38
select select "16:00:00"
click at [619, 248] on select "12:00 am 12:15 am 12:30 am 12:45 am 1:00 am 1:15 am 1:30 am 1:45 am 2:00 am 2:1…" at bounding box center [663, 267] width 88 height 38
click at [770, 263] on select "Exact time Random time" at bounding box center [798, 267] width 111 height 38
click at [743, 248] on select "Exact time Random time" at bounding box center [798, 267] width 111 height 38
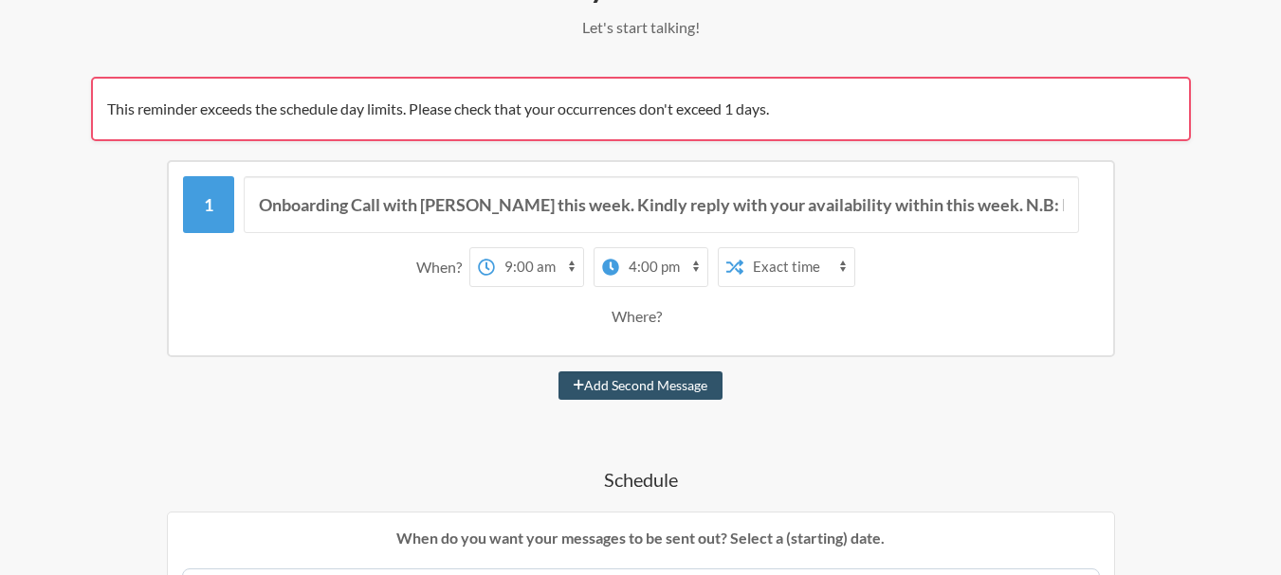
click at [525, 264] on select "12:00 am 12:15 am 12:30 am 12:45 am 1:00 am 1:15 am 1:30 am 1:45 am 2:00 am 2:1…" at bounding box center [539, 267] width 88 height 38
click at [495, 248] on select "12:00 am 12:15 am 12:30 am 12:45 am 1:00 am 1:15 am 1:30 am 1:45 am 2:00 am 2:1…" at bounding box center [539, 267] width 88 height 38
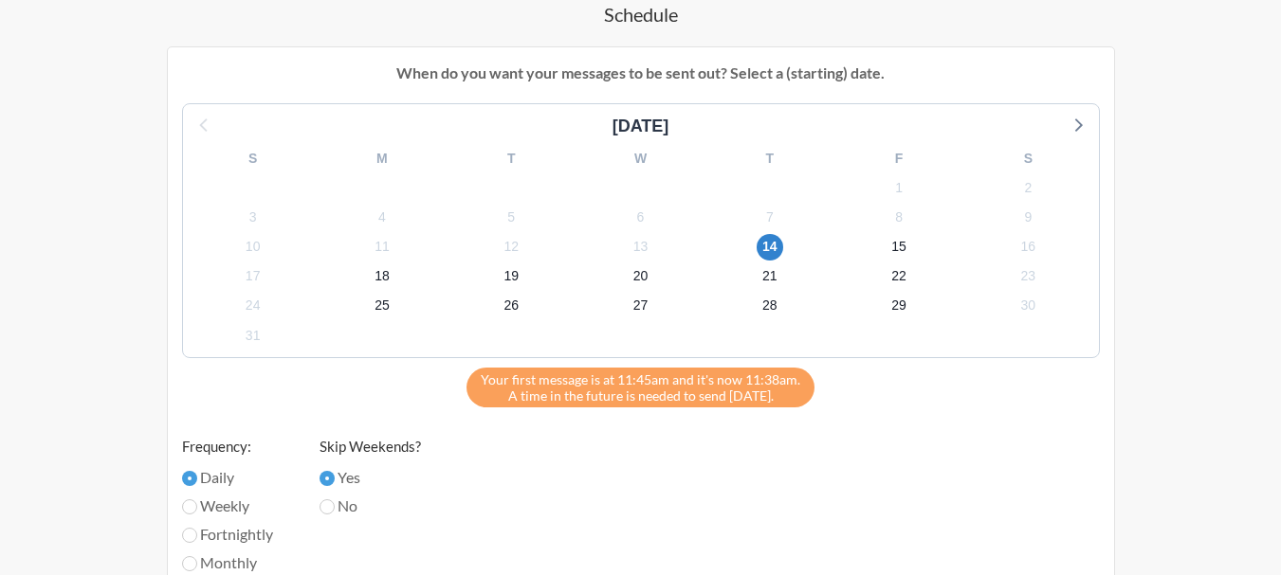
scroll to position [758, 0]
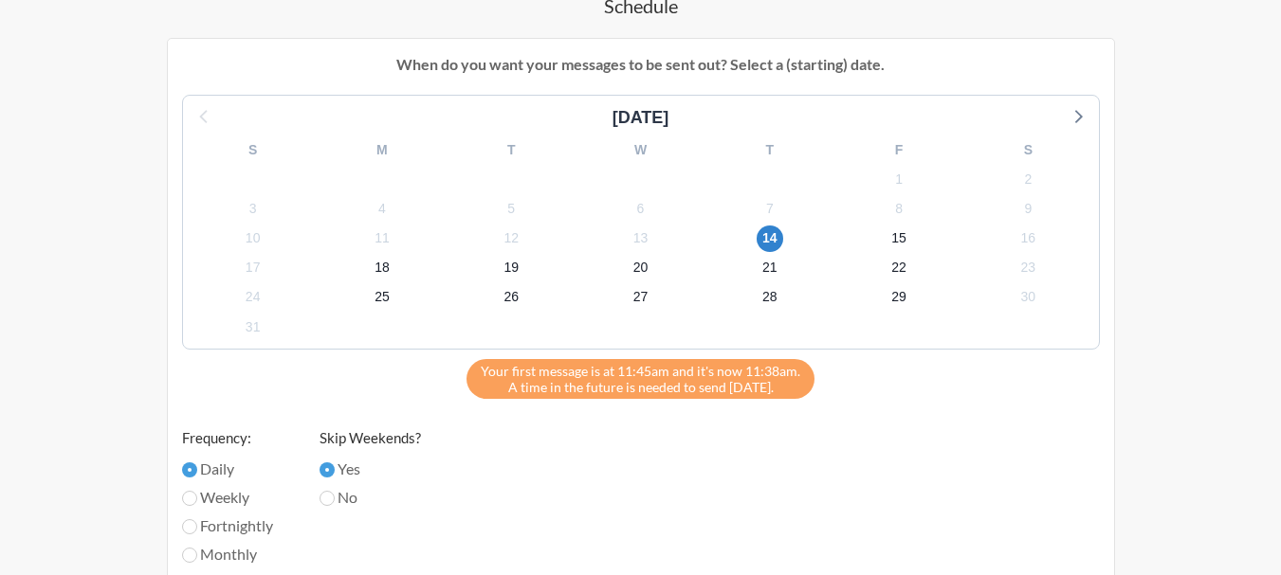
click at [893, 373] on div "Your first message is at 11:45am and it's now 11:38am. A time in the future is …" at bounding box center [641, 379] width 918 height 40
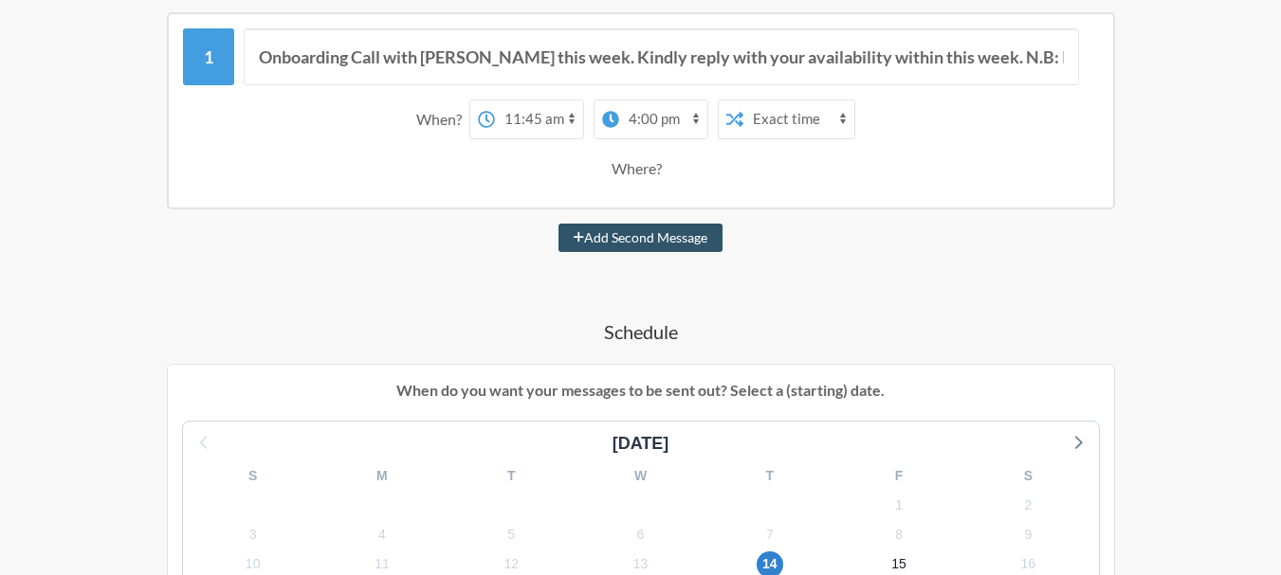
scroll to position [284, 0]
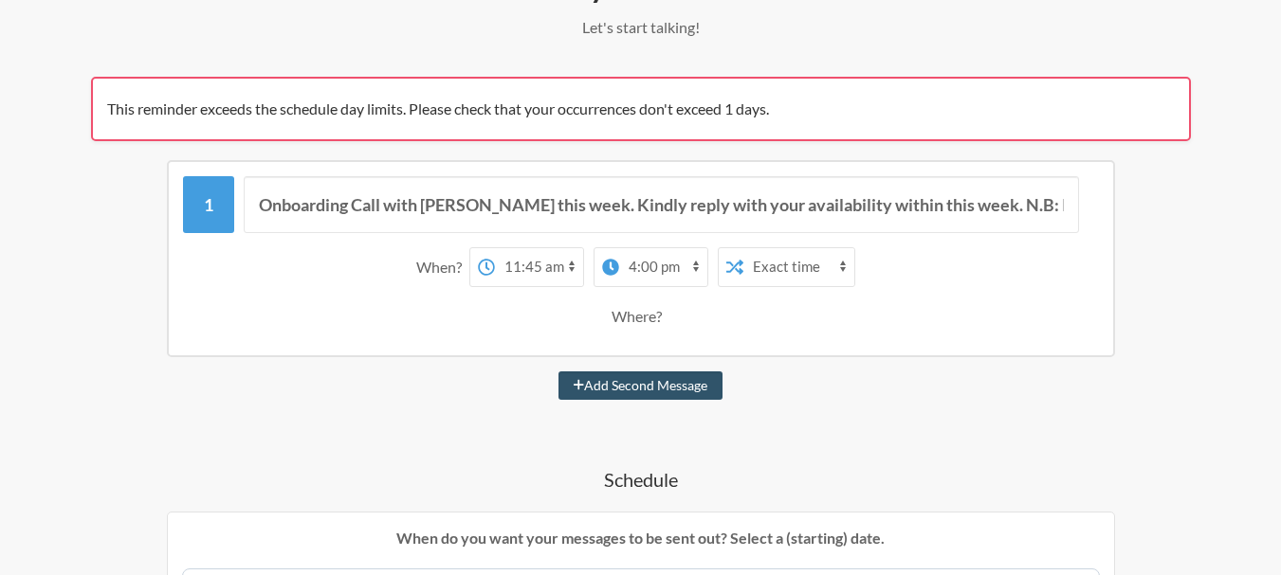
click at [550, 264] on select "12:00 am 12:15 am 12:30 am 12:45 am 1:00 am 1:15 am 1:30 am 1:45 am 2:00 am 2:1…" at bounding box center [539, 267] width 88 height 38
select select "12:00:00"
click at [495, 248] on select "12:00 am 12:15 am 12:30 am 12:45 am 1:00 am 1:15 am 1:30 am 1:45 am 2:00 am 2:1…" at bounding box center [539, 267] width 88 height 38
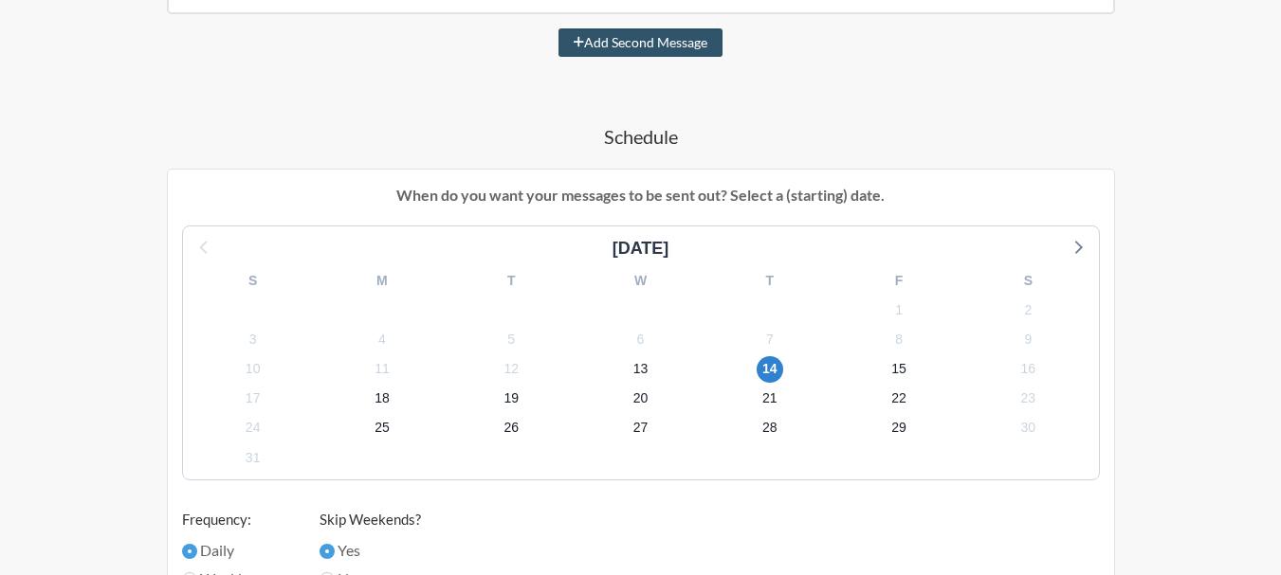
scroll to position [758, 0]
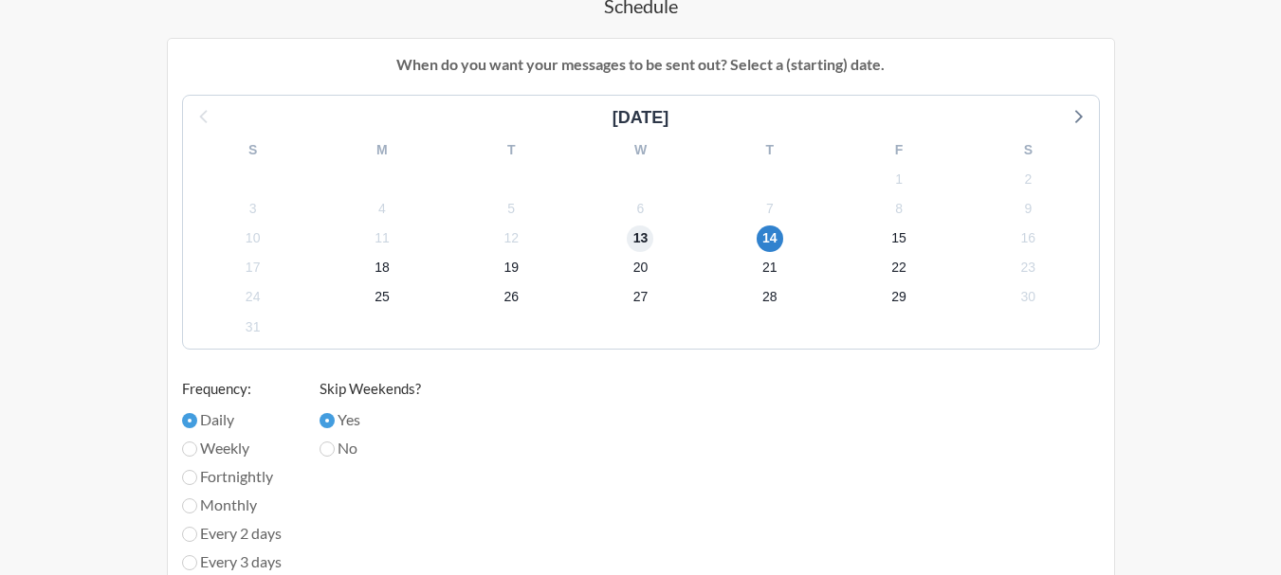
click at [633, 243] on span "13" at bounding box center [640, 239] width 27 height 27
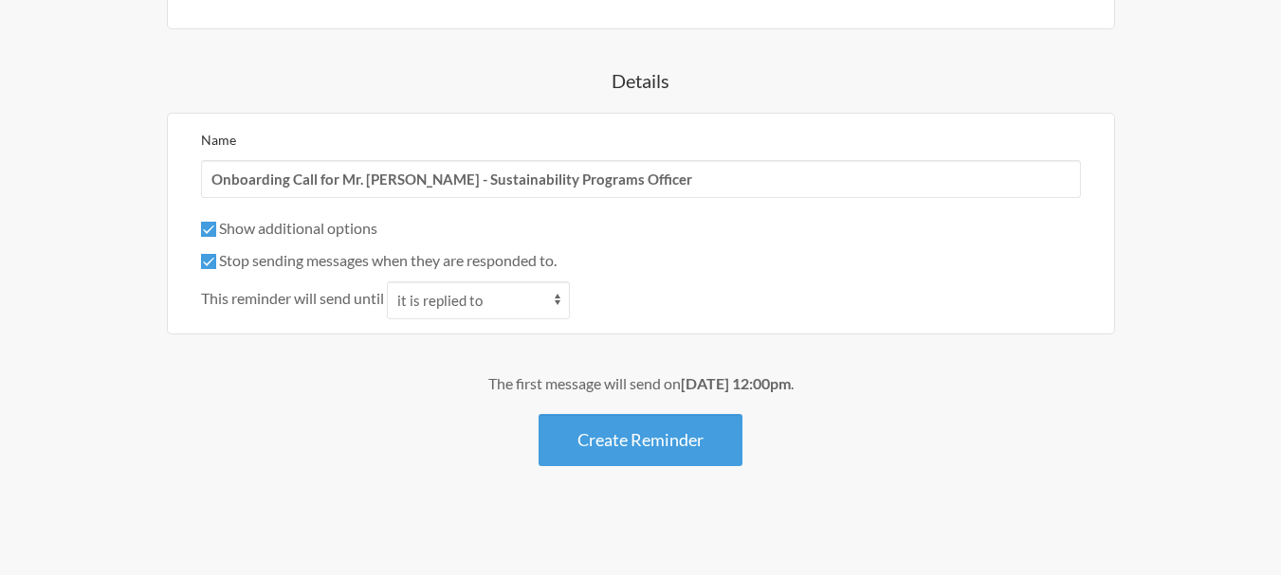
scroll to position [1423, 0]
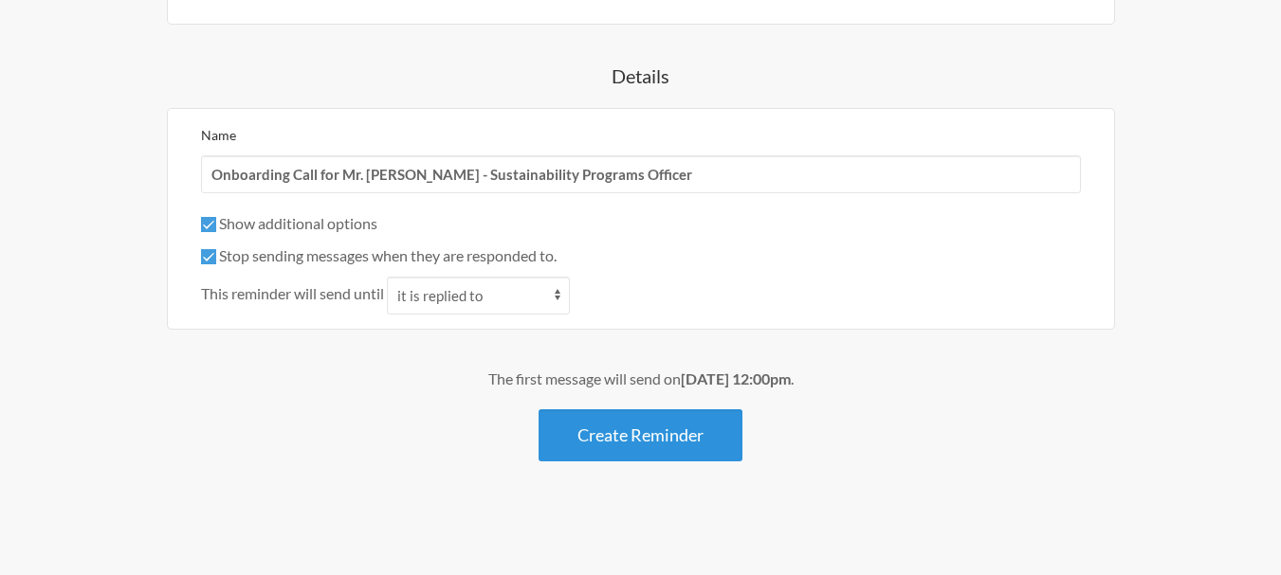
click at [668, 437] on button "Create Reminder" at bounding box center [640, 435] width 204 height 52
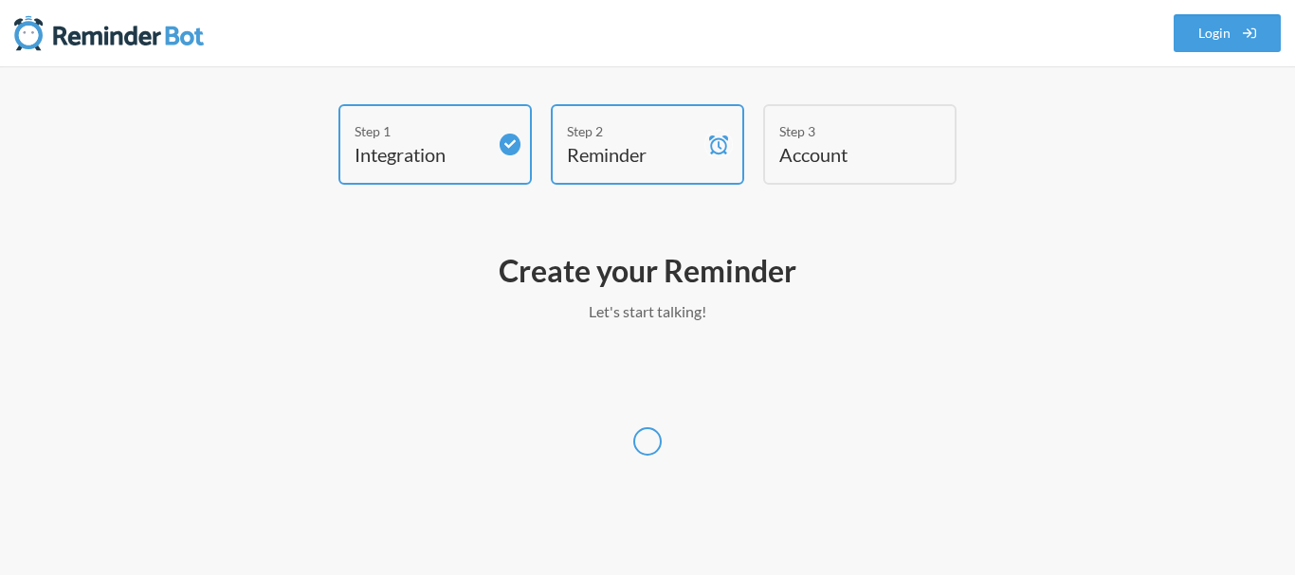
select select "Africa/Lagos"
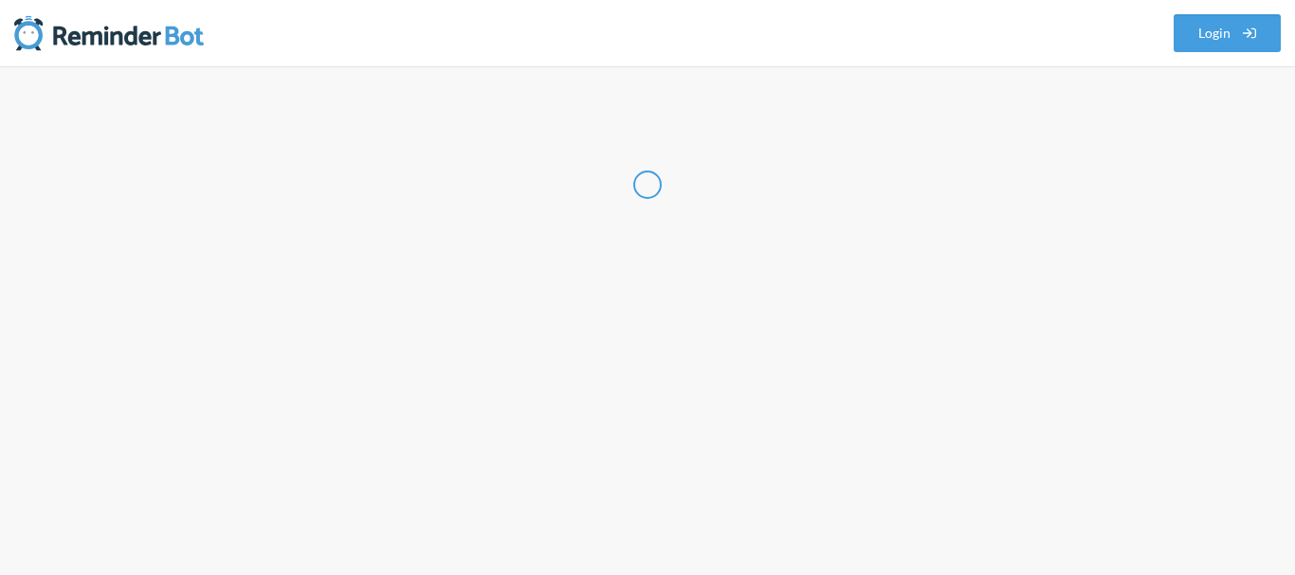
select select "NG"
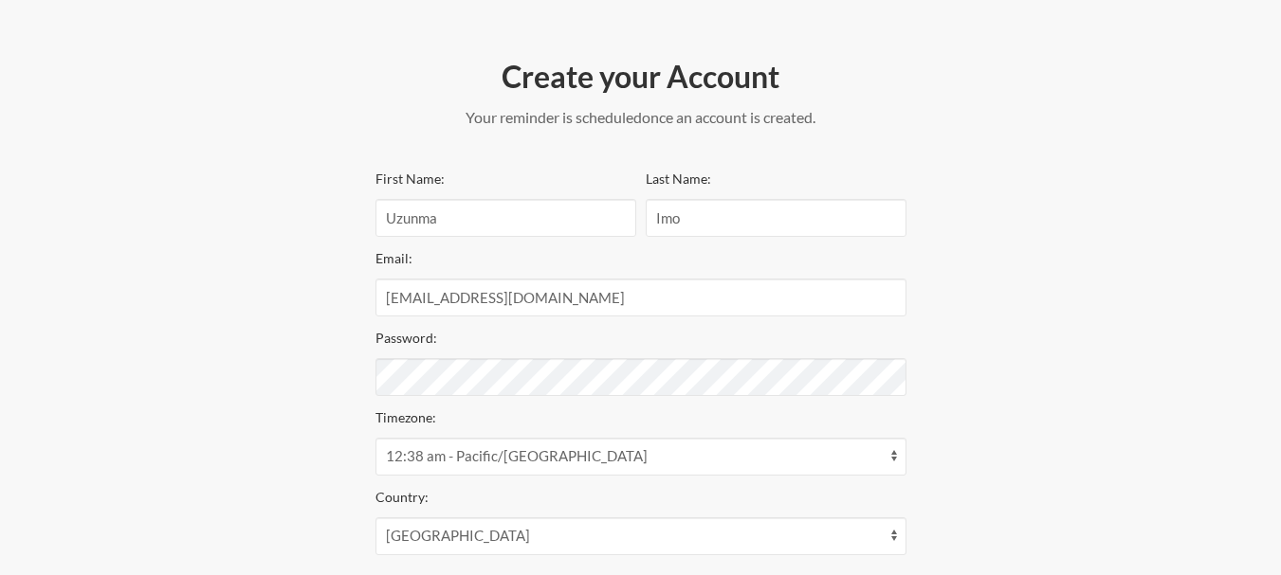
scroll to position [190, 0]
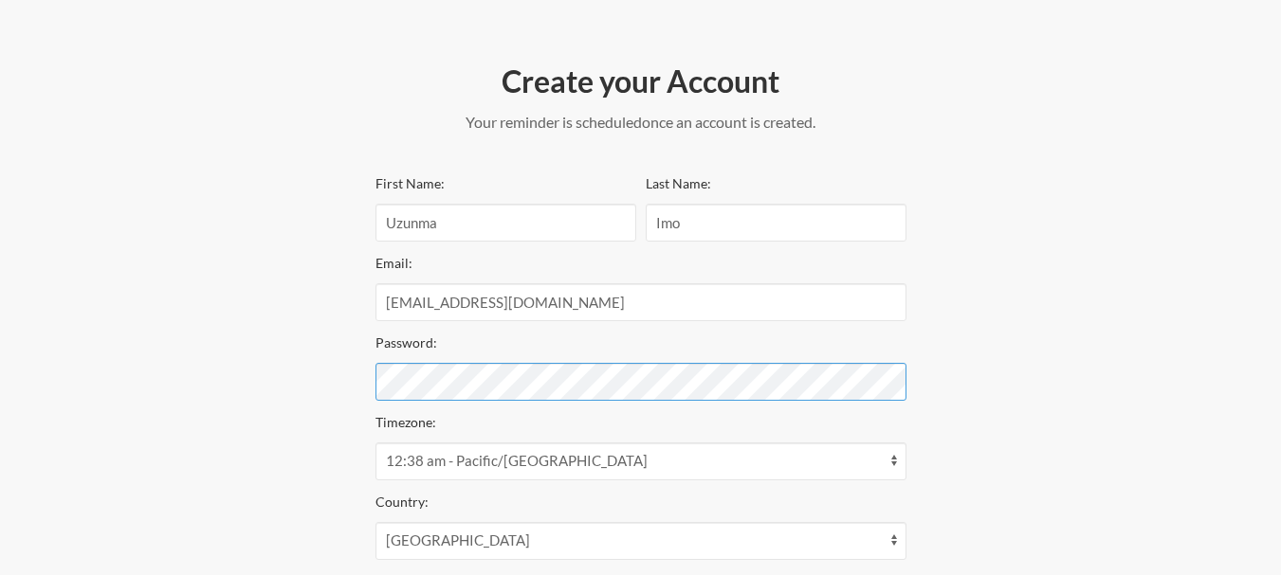
click at [337, 387] on div "Step 1 Integration Step 2 Reminder Step 3 Account Create your Account Your remi…" at bounding box center [640, 336] width 1137 height 843
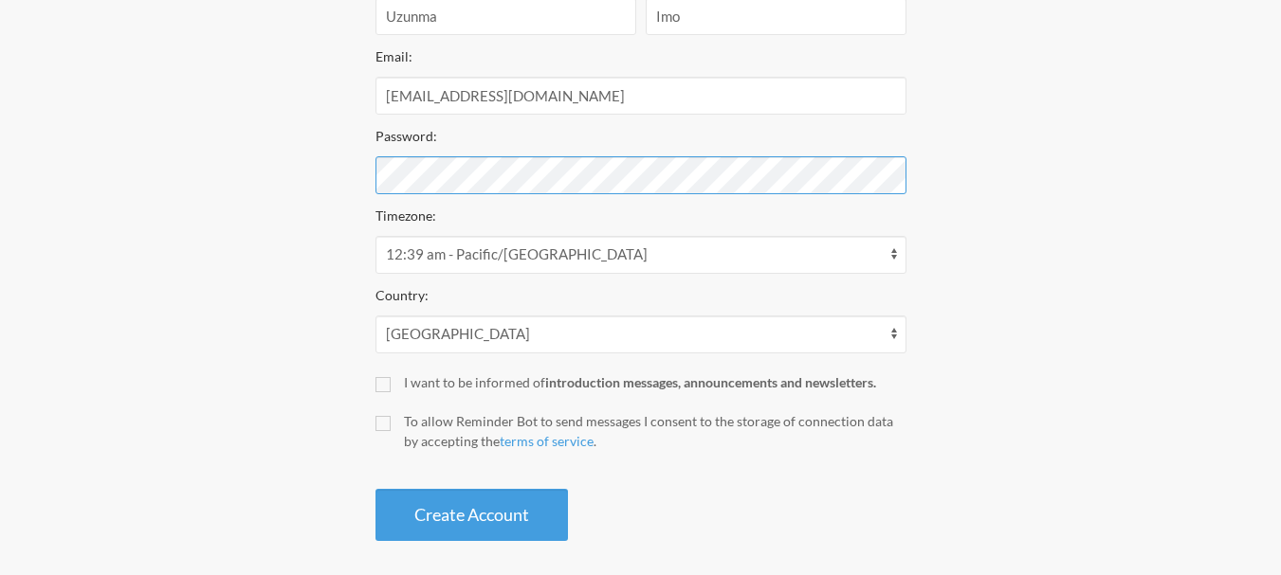
scroll to position [409, 0]
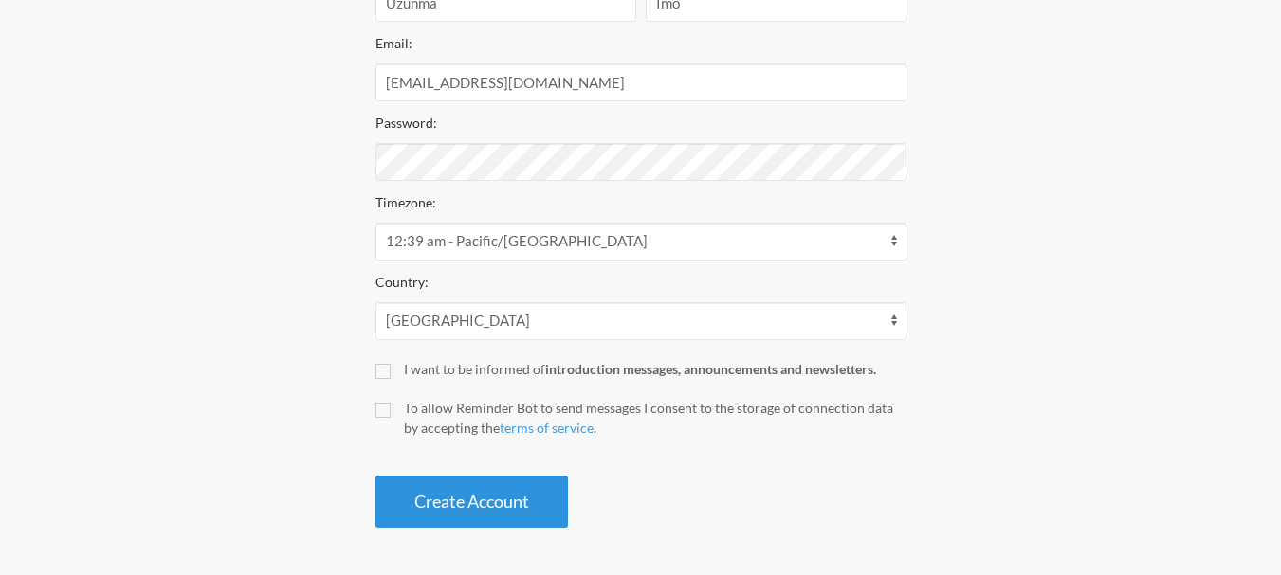
click at [491, 495] on button "Create Account" at bounding box center [471, 502] width 192 height 52
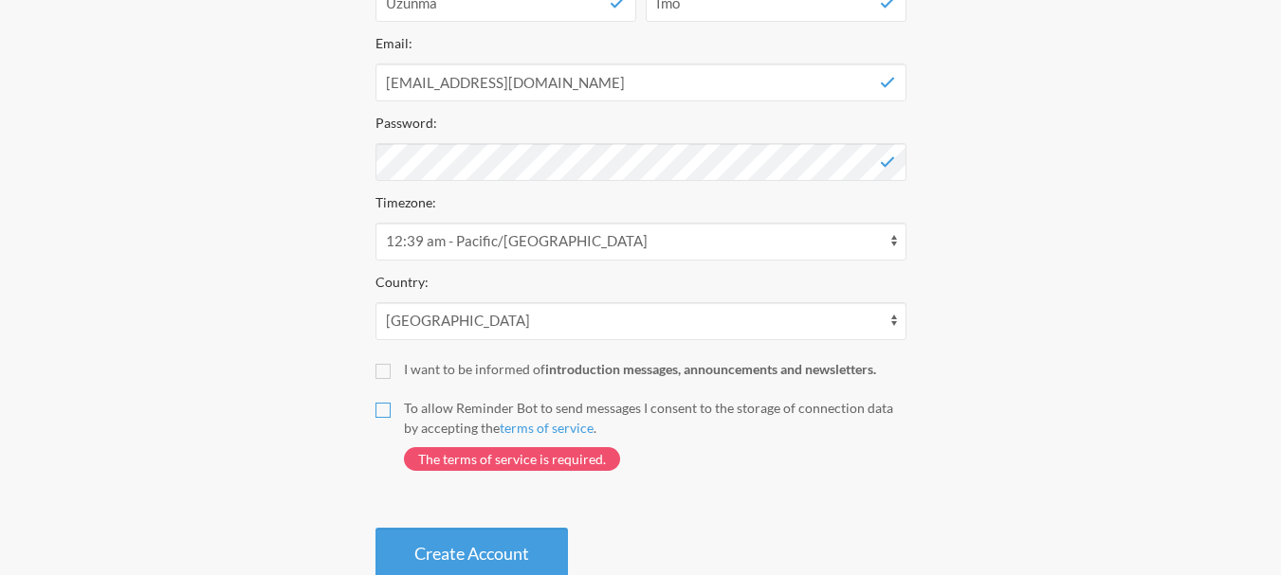
click at [376, 412] on input "To allow Reminder Bot to send messages I consent to the storage of connection d…" at bounding box center [382, 410] width 15 height 15
checkbox input "true"
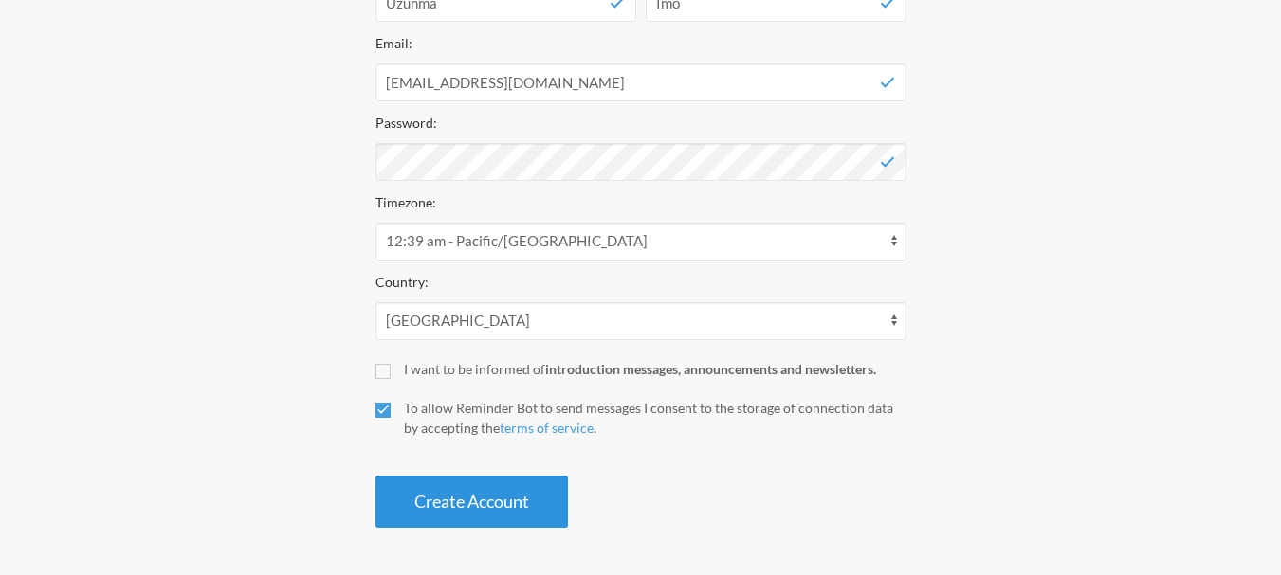
click at [468, 503] on button "Create Account" at bounding box center [471, 502] width 192 height 52
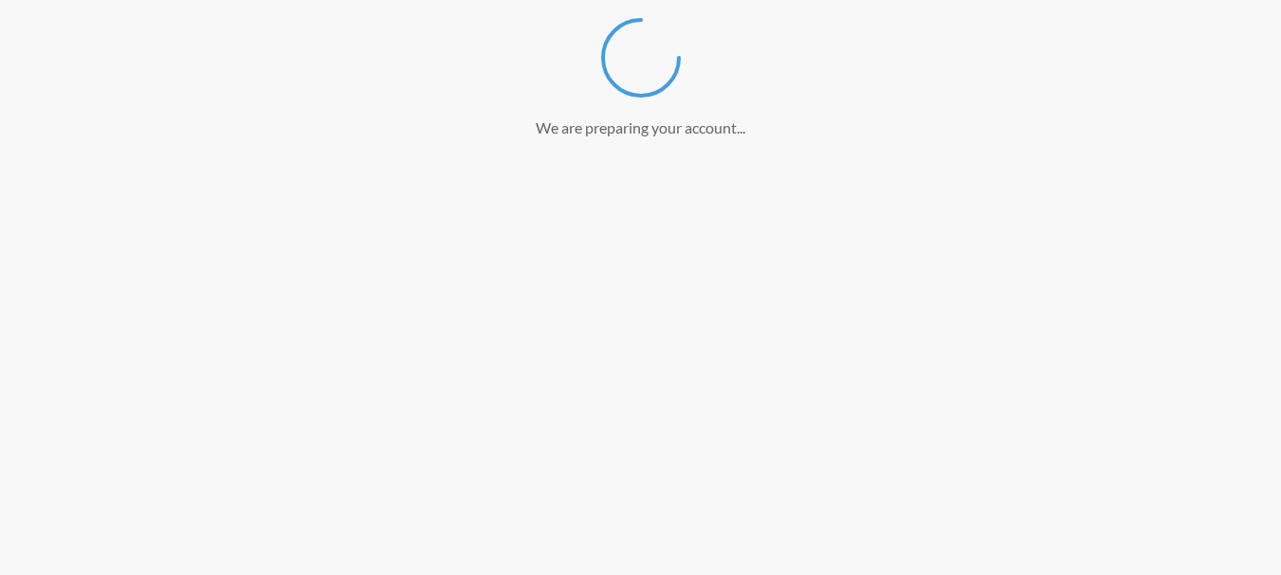
scroll to position [337, 0]
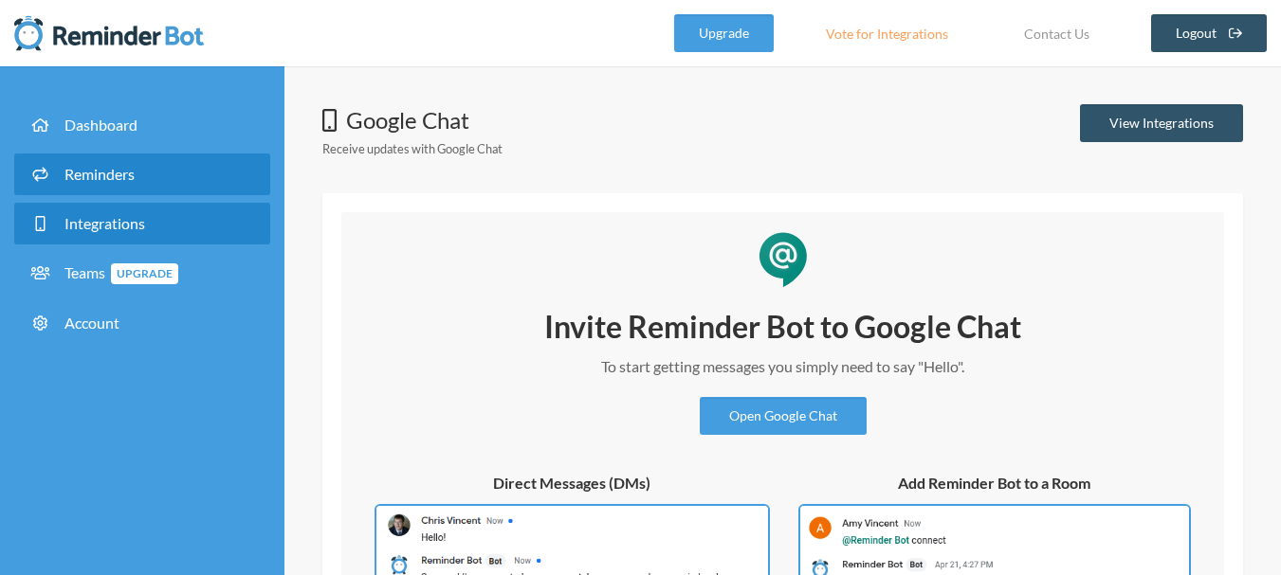
click at [110, 174] on span "Reminders" at bounding box center [99, 174] width 70 height 18
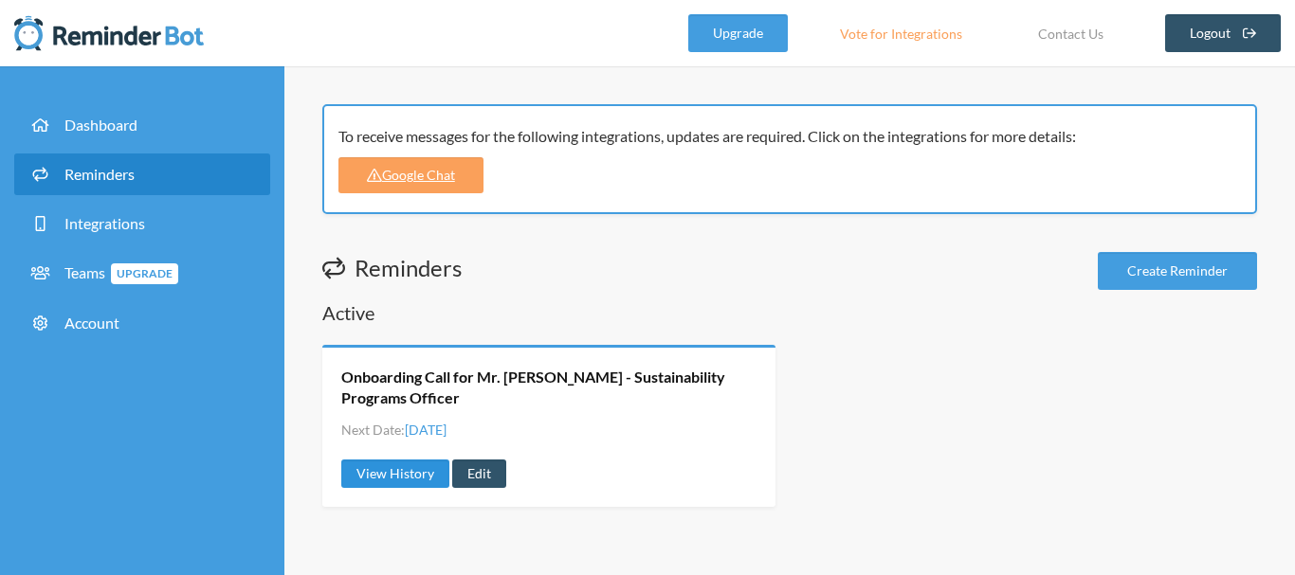
click at [396, 473] on link "View History" at bounding box center [395, 474] width 108 height 28
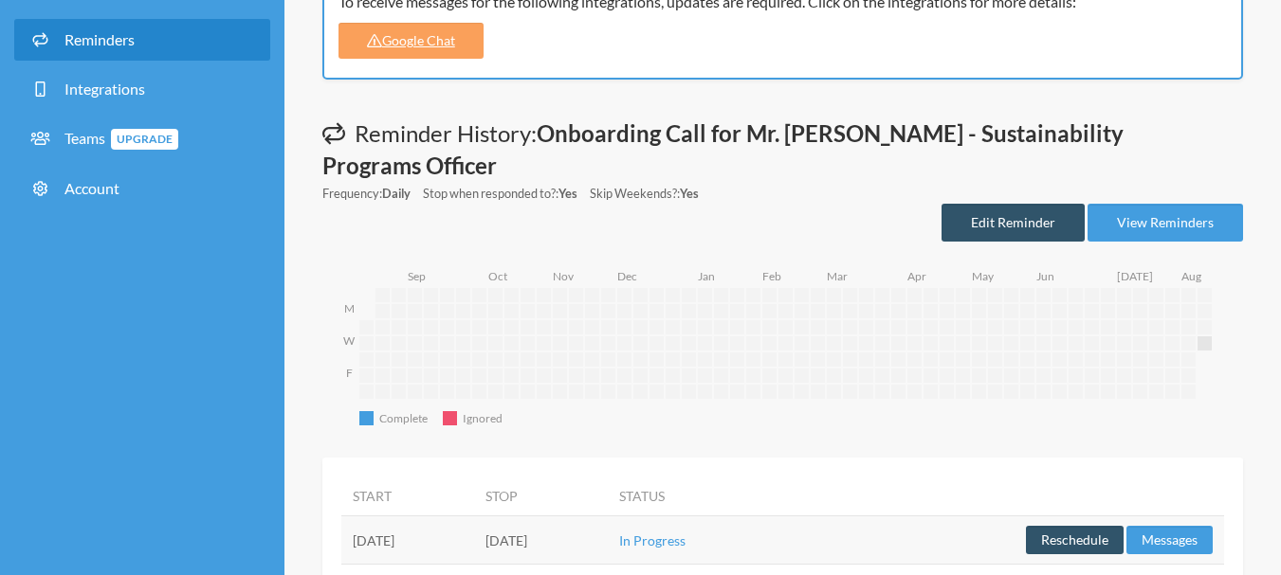
scroll to position [181, 0]
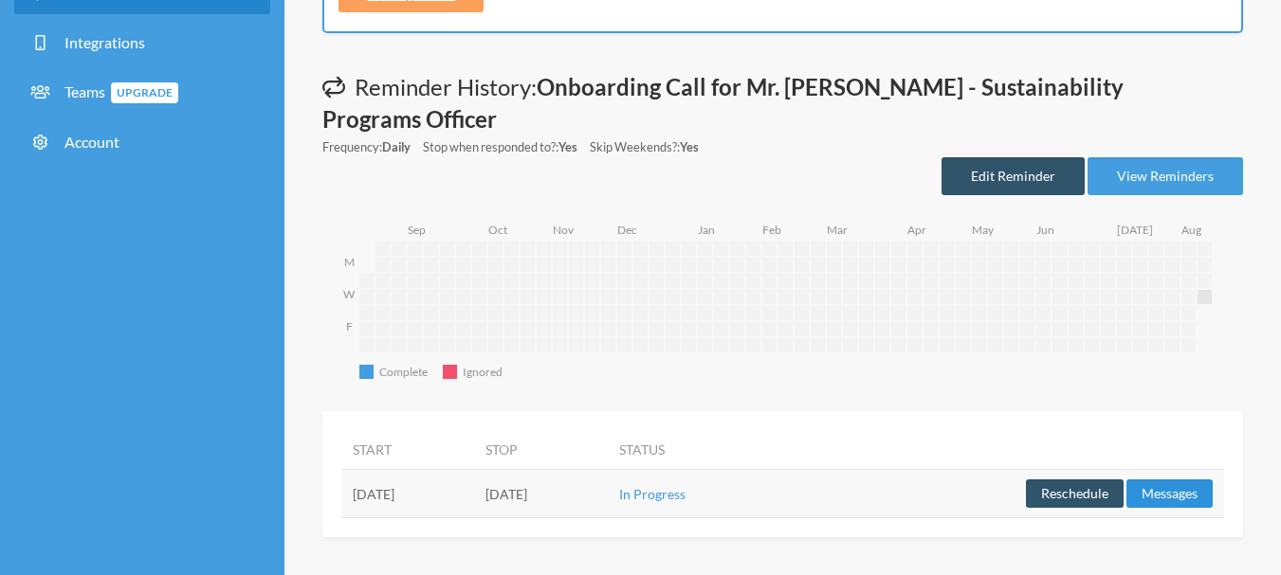
click at [1174, 492] on button "Messages" at bounding box center [1169, 494] width 86 height 28
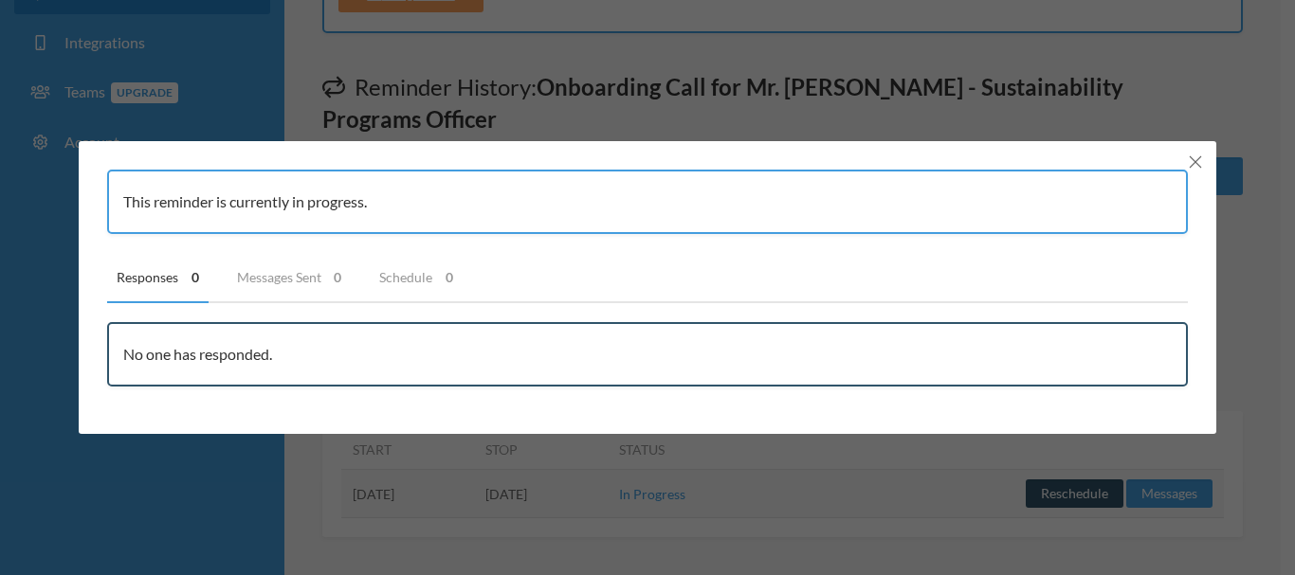
click at [1195, 169] on button "Close" at bounding box center [1195, 162] width 23 height 23
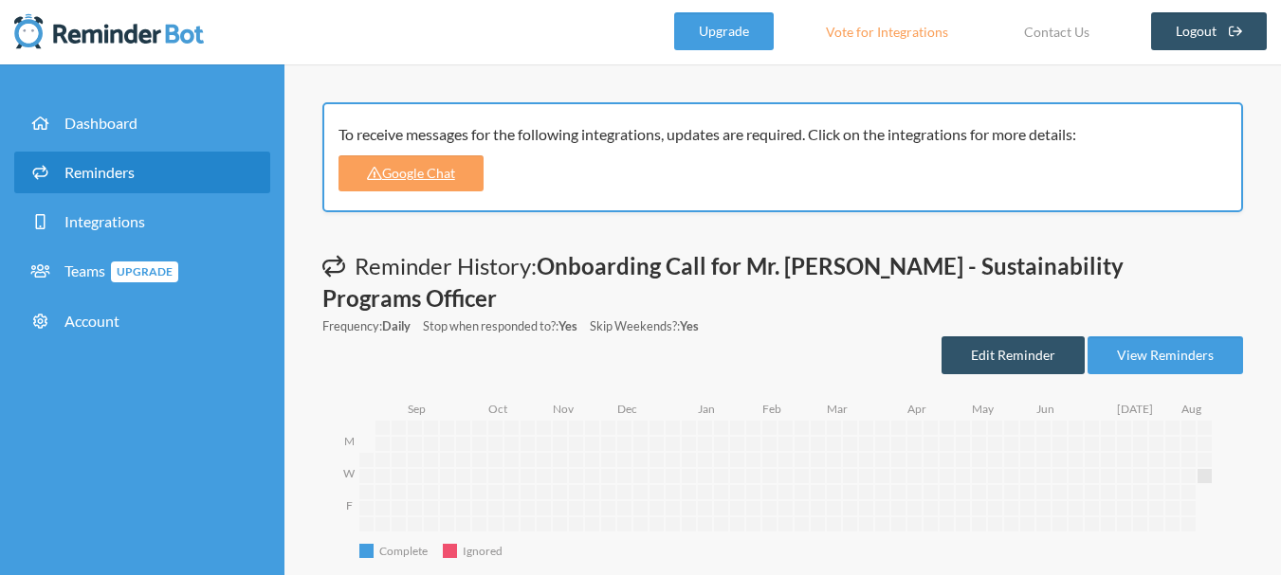
scroll to position [0, 0]
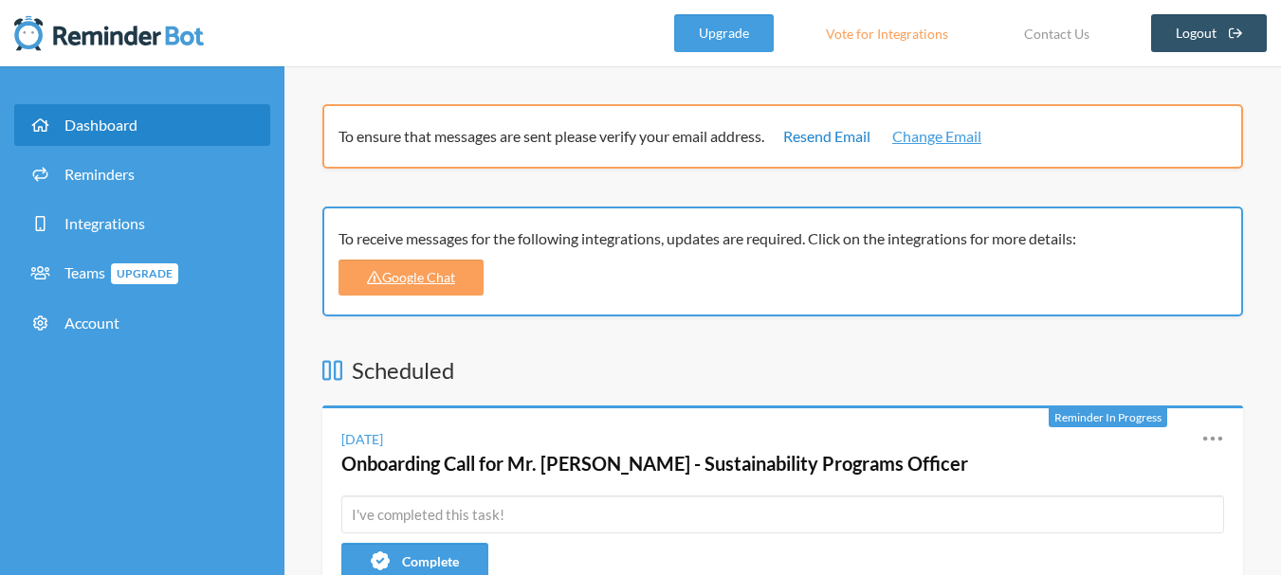
click at [828, 139] on link "Resend Email" at bounding box center [826, 136] width 87 height 23
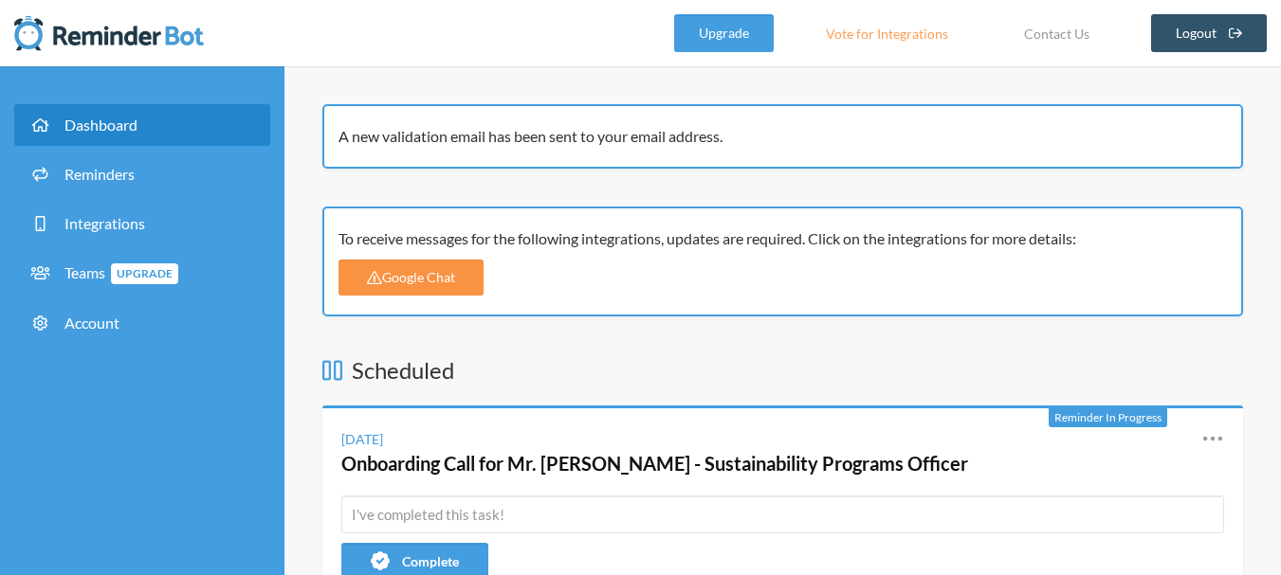
click at [387, 279] on link "Google Chat" at bounding box center [410, 278] width 145 height 36
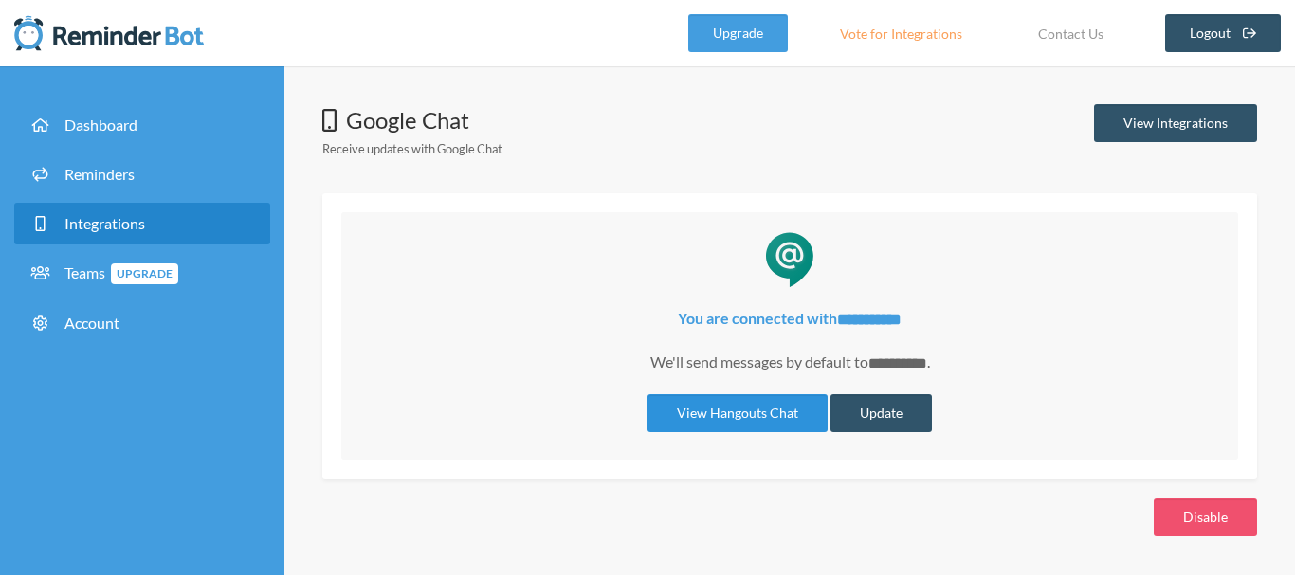
click at [738, 407] on link "View Hangouts Chat" at bounding box center [737, 413] width 180 height 38
click at [901, 415] on button "Update" at bounding box center [880, 413] width 101 height 38
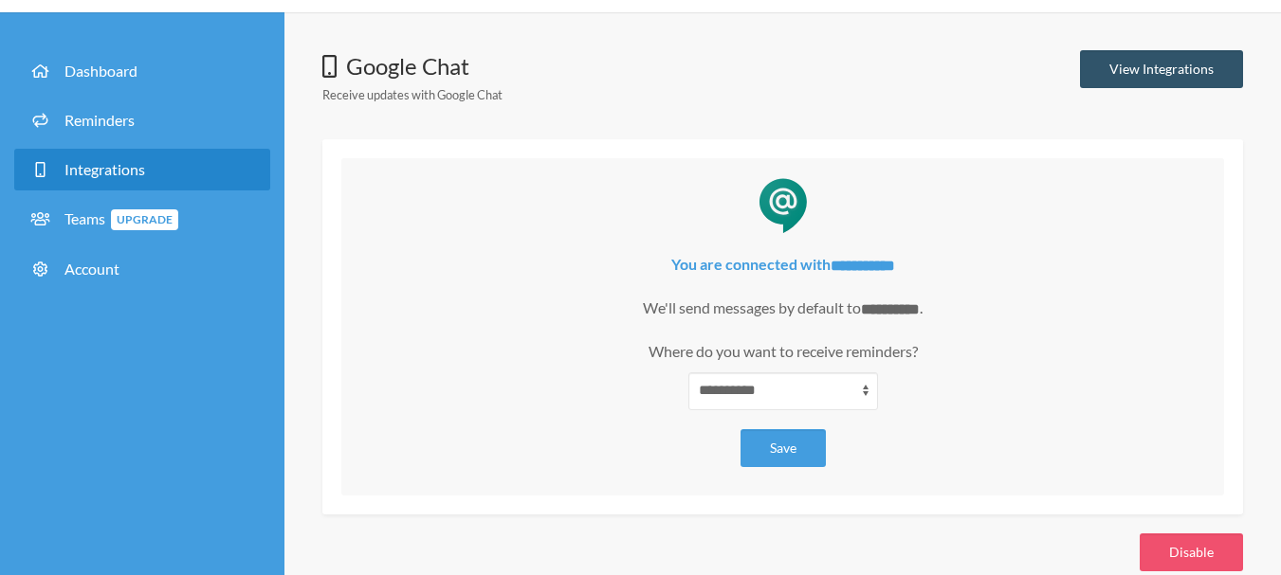
scroll to position [84, 0]
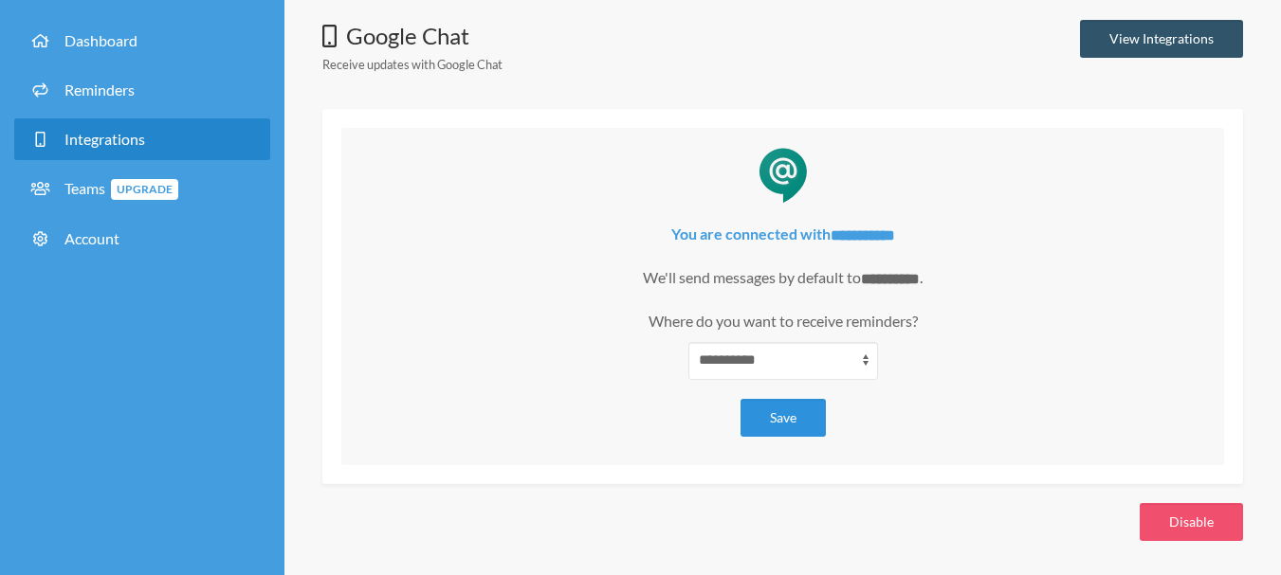
click at [792, 419] on button "Save" at bounding box center [782, 418] width 85 height 38
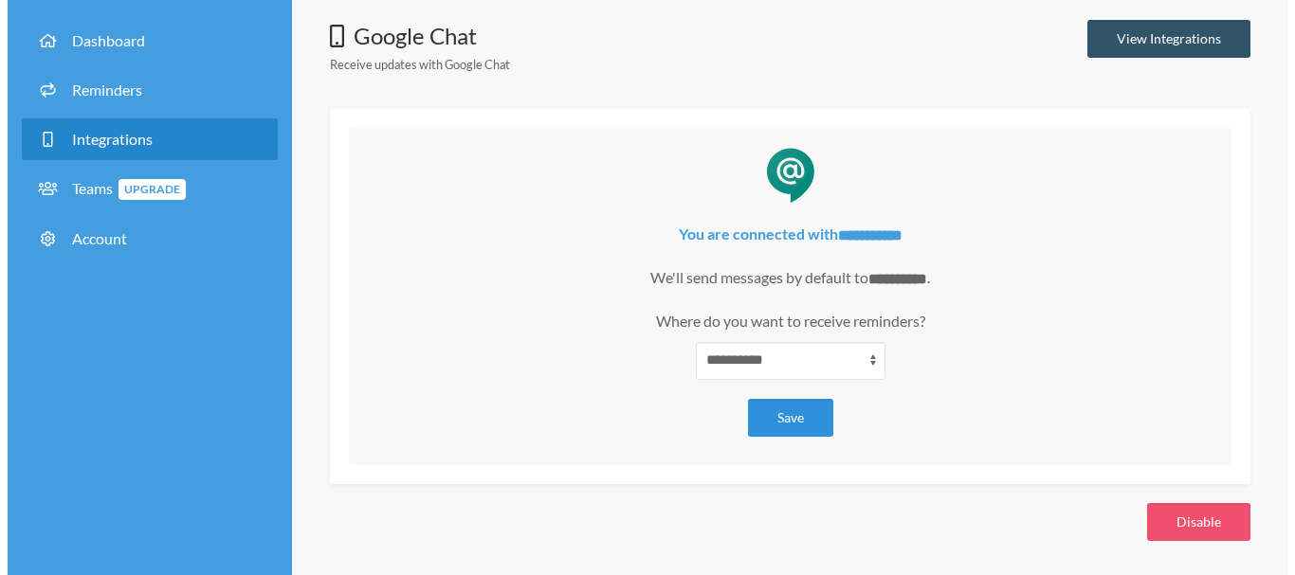
scroll to position [0, 0]
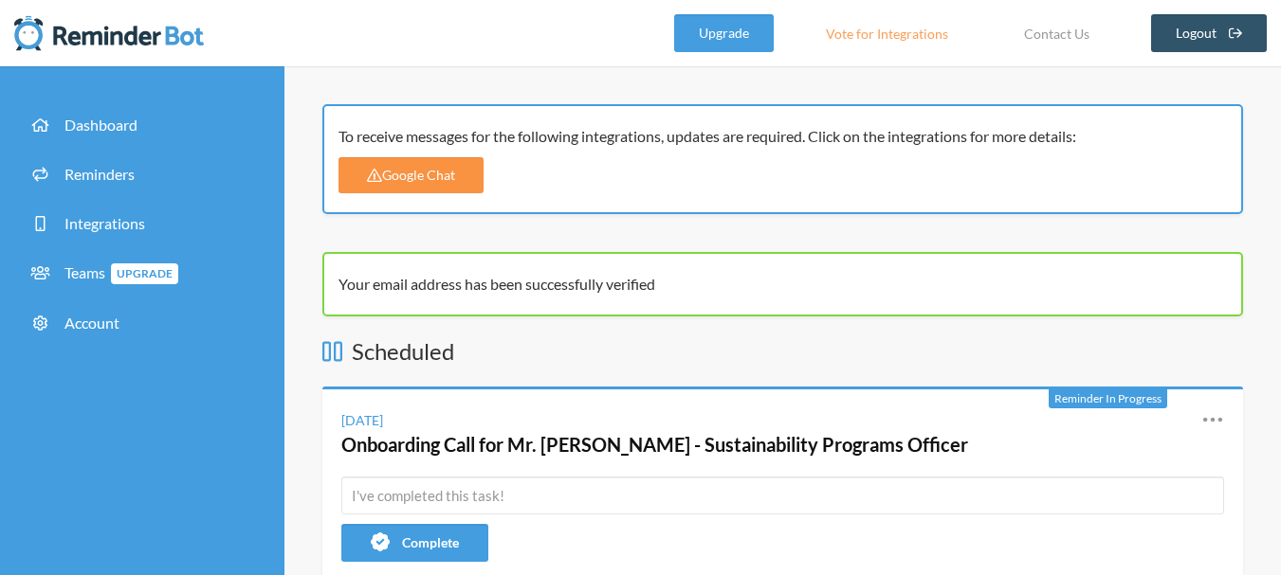
click at [427, 172] on link "Google Chat" at bounding box center [410, 175] width 145 height 36
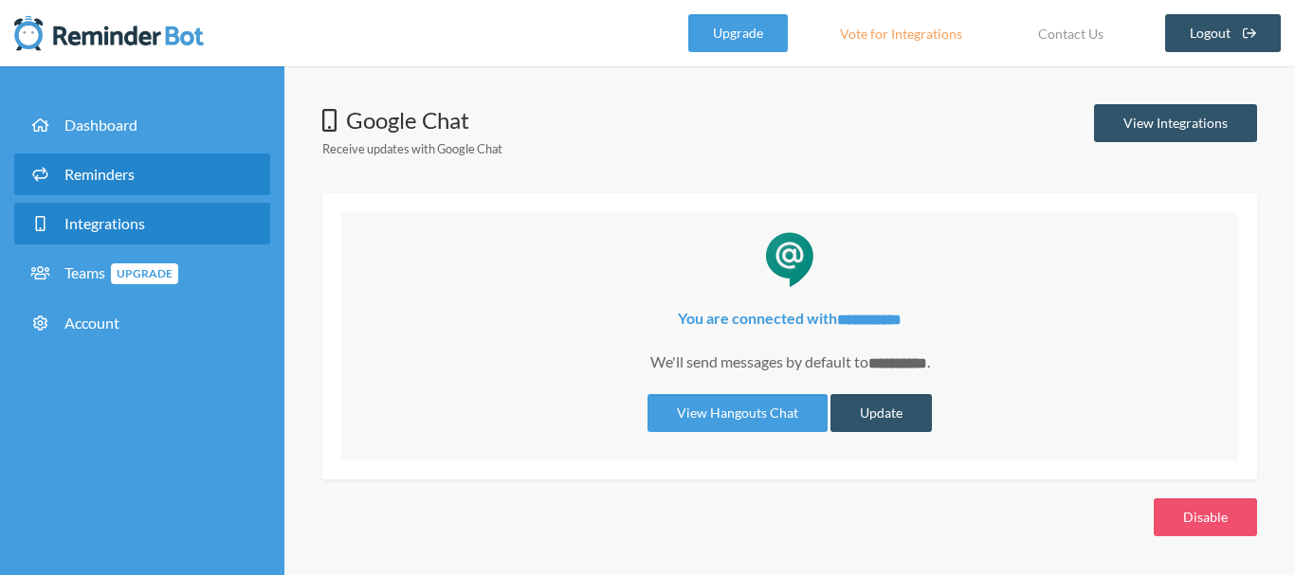
click at [78, 159] on link "Reminders" at bounding box center [142, 175] width 256 height 42
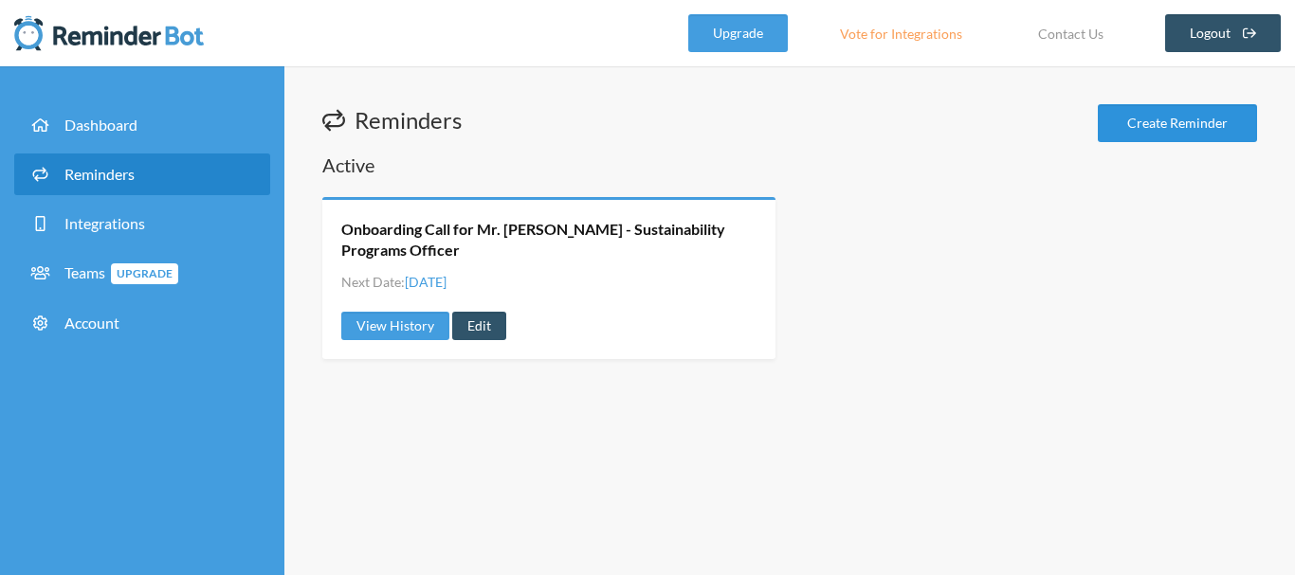
click at [1174, 130] on link "Create Reminder" at bounding box center [1177, 123] width 159 height 38
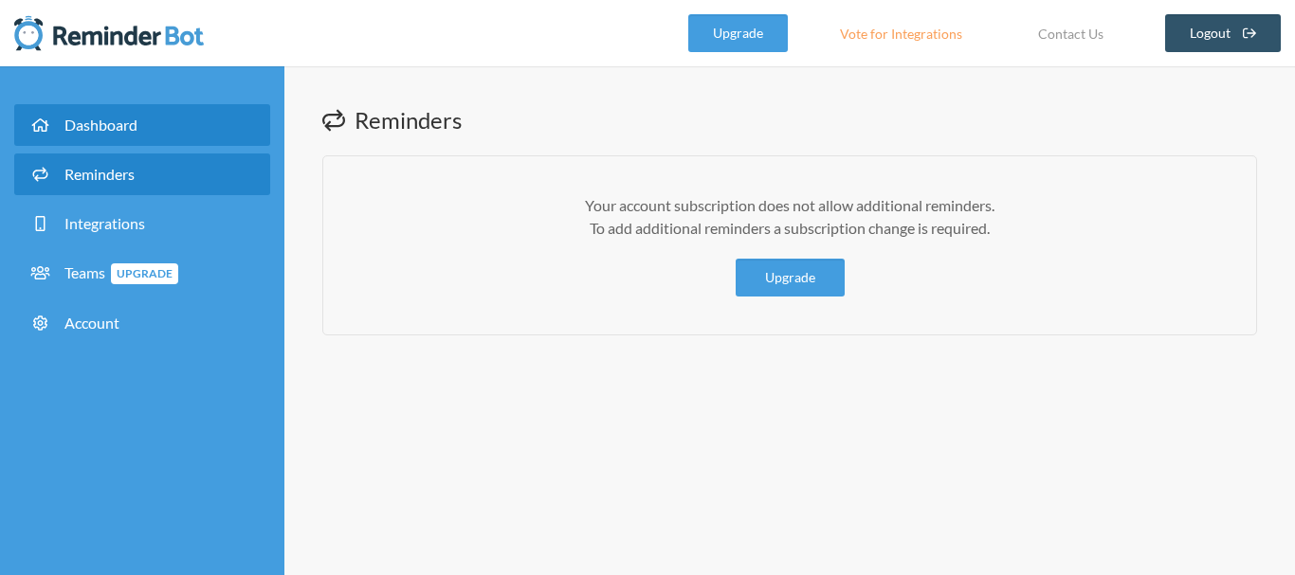
click at [82, 119] on span "Dashboard" at bounding box center [100, 125] width 73 height 18
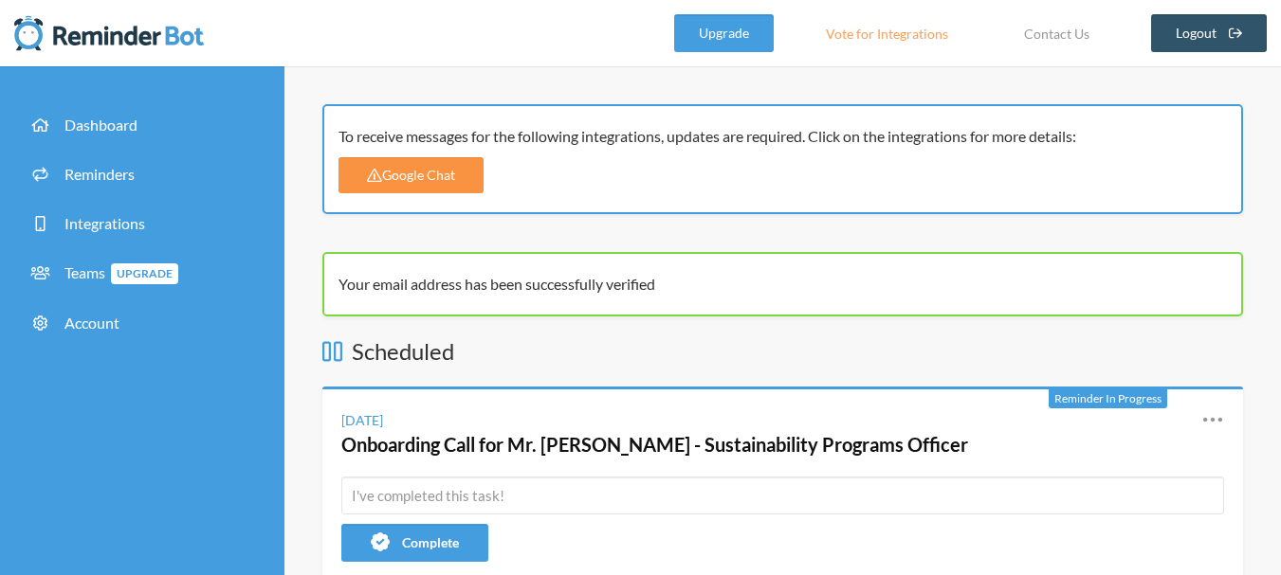
click at [438, 175] on link "Google Chat" at bounding box center [410, 175] width 145 height 36
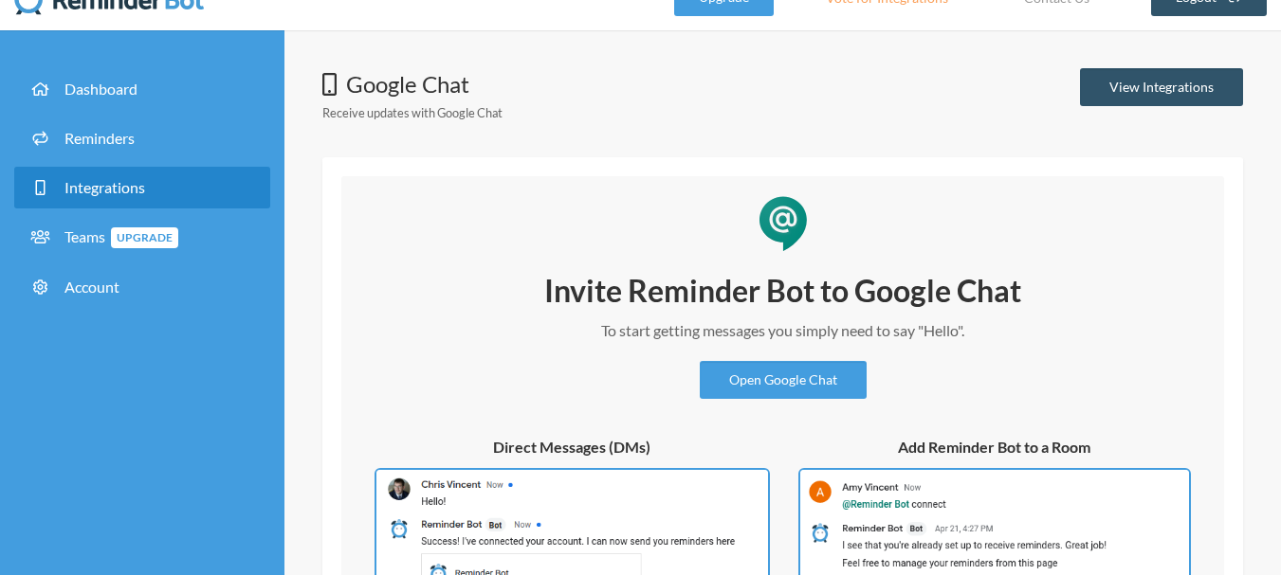
scroll to position [95, 0]
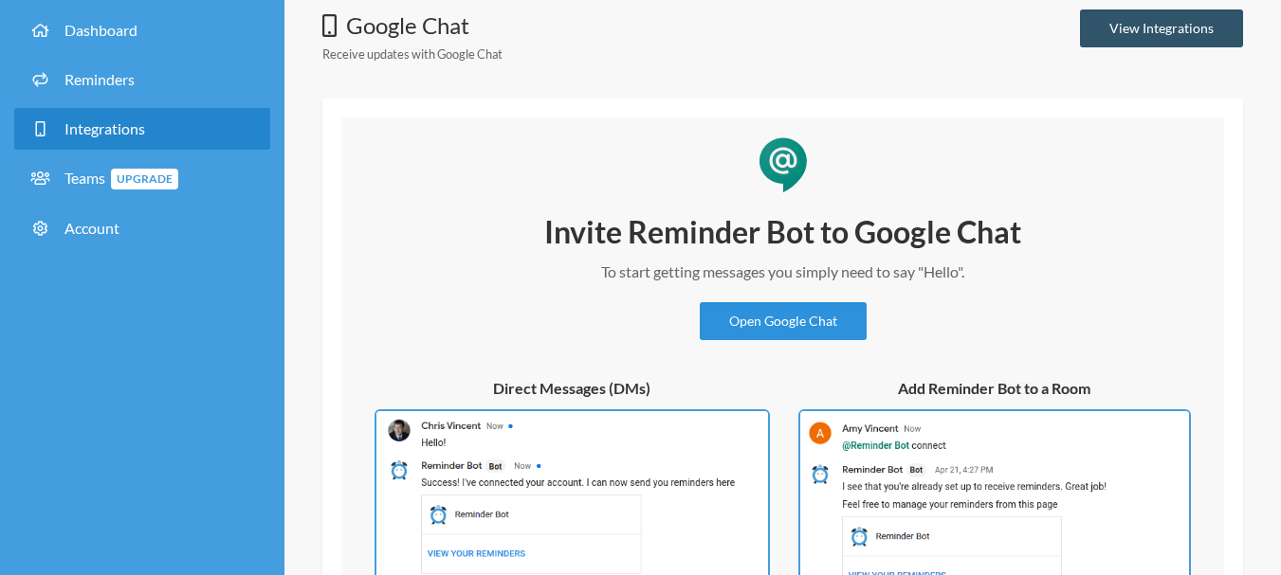
click at [773, 314] on link "Open Google Chat" at bounding box center [783, 321] width 167 height 38
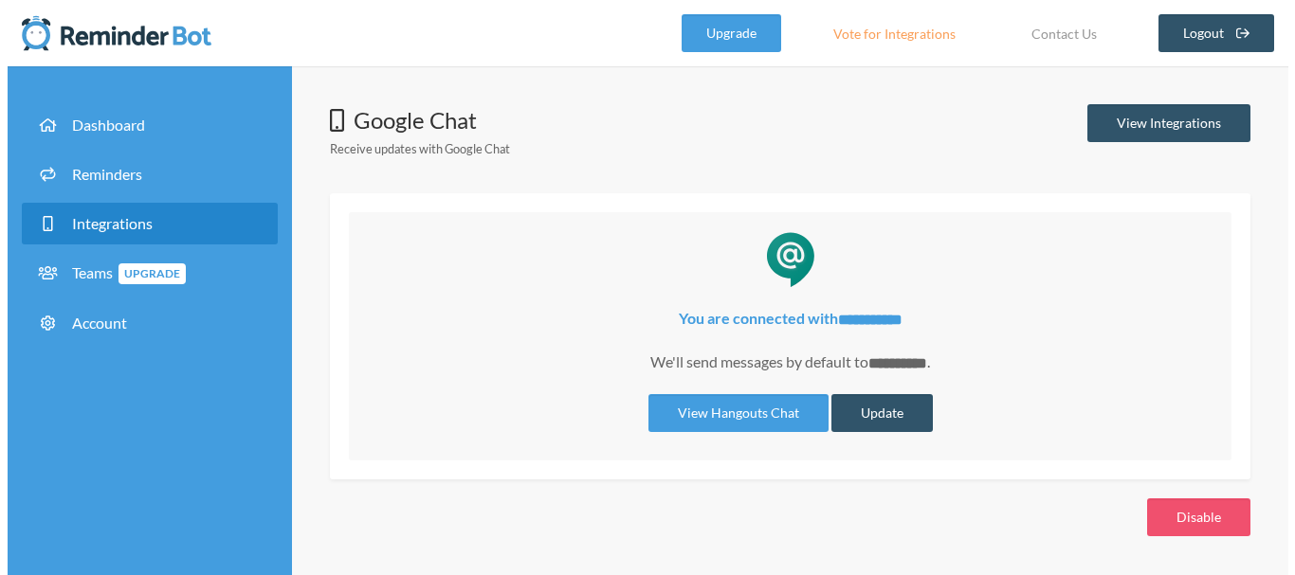
scroll to position [0, 0]
